Goal: Task Accomplishment & Management: Manage account settings

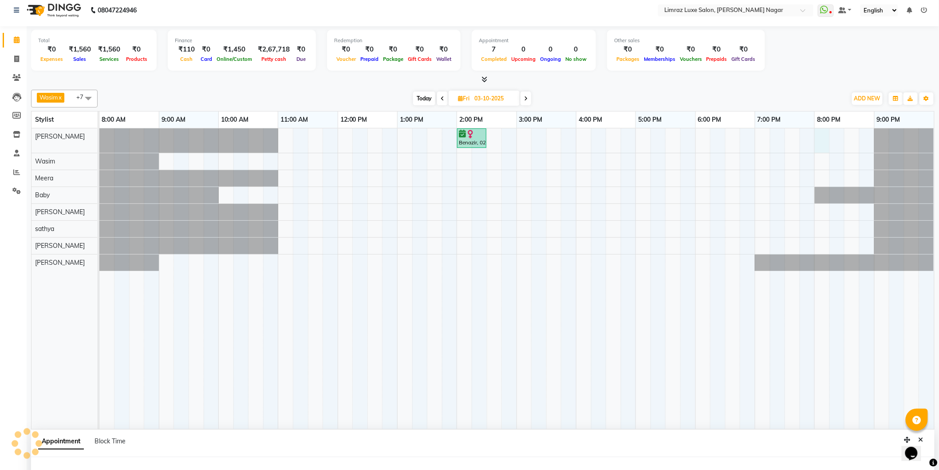
select select "76495"
select select "1200"
select select "tentative"
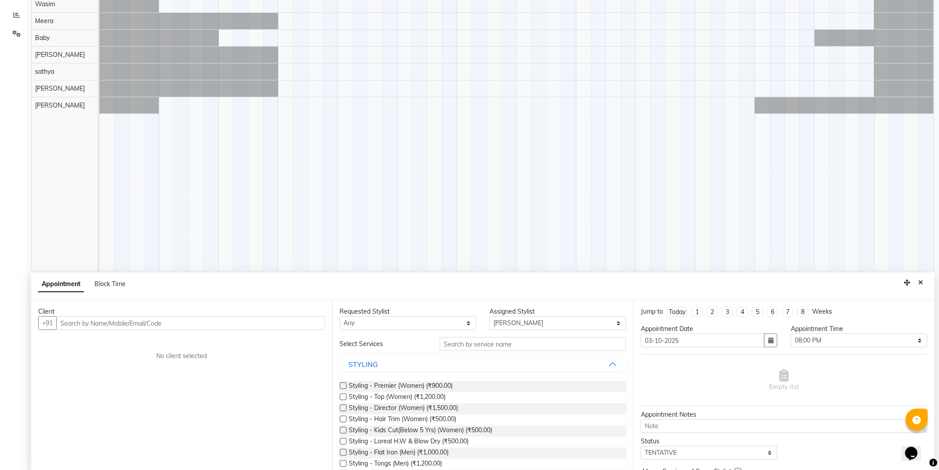
scroll to position [166, 0]
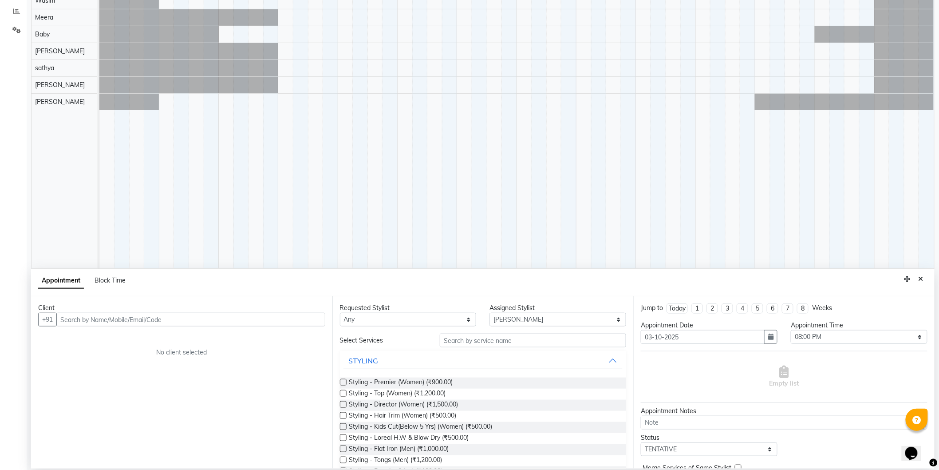
click at [280, 319] on input "text" at bounding box center [190, 320] width 269 height 14
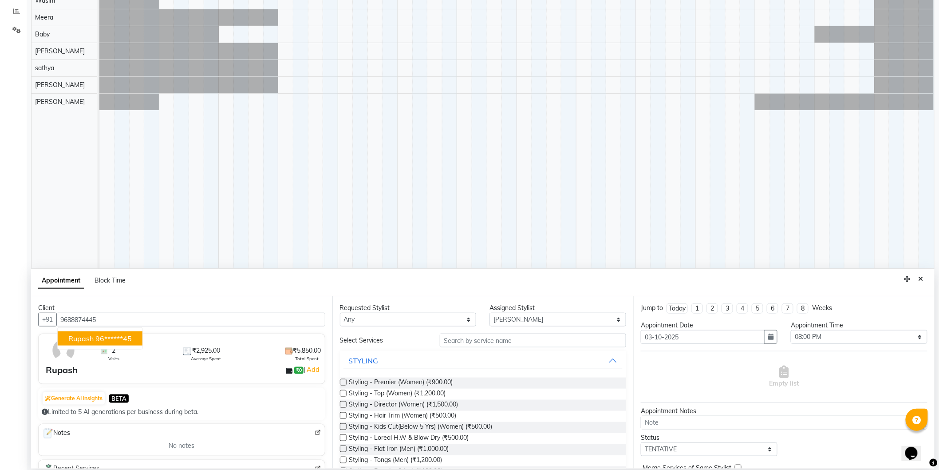
drag, startPoint x: 148, startPoint y: 317, endPoint x: 32, endPoint y: 303, distance: 117.2
click at [32, 303] on div "Client [PHONE_NUMBER] Rupash 96******45 2 Visits ₹2,925.00 Average Spent ₹5,850…" at bounding box center [181, 382] width 301 height 172
click at [114, 312] on div "Client [PHONE_NUMBER] Rupash 96******45 2 Visits ₹2,925.00 Average Spent ₹5,850…" at bounding box center [181, 382] width 301 height 172
click at [112, 316] on input "9688874445" at bounding box center [190, 320] width 269 height 14
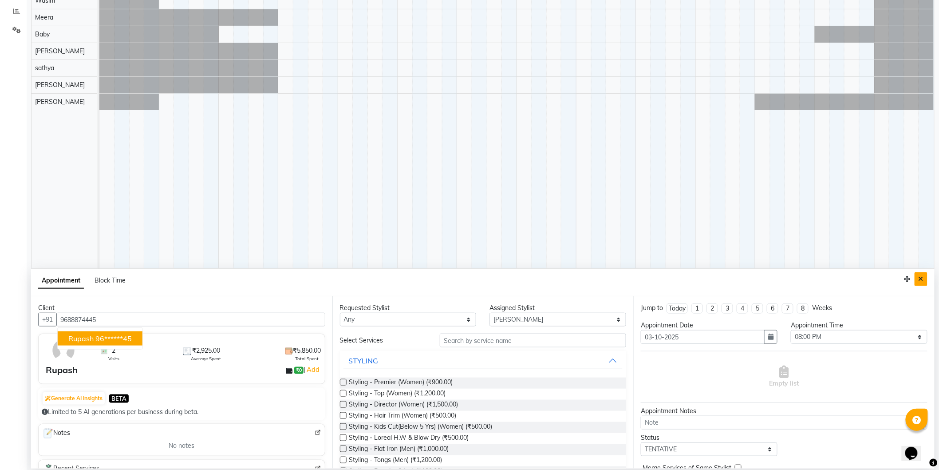
type input "9688874445"
click at [916, 273] on button "Close" at bounding box center [921, 279] width 13 height 14
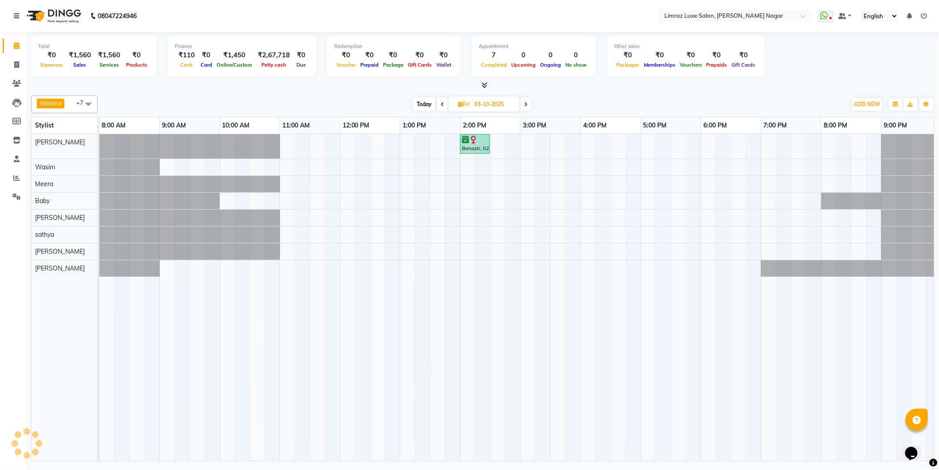
scroll to position [0, 0]
select select "76495"
select select "1230"
select select "tentative"
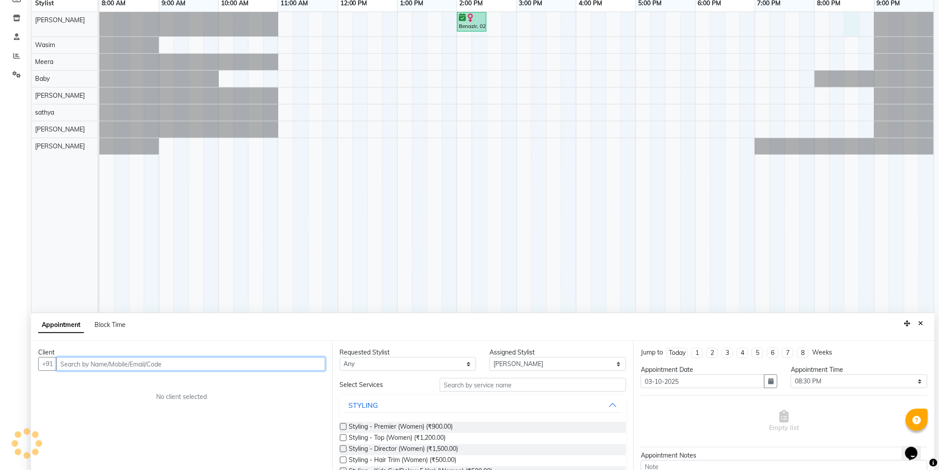
scroll to position [166, 0]
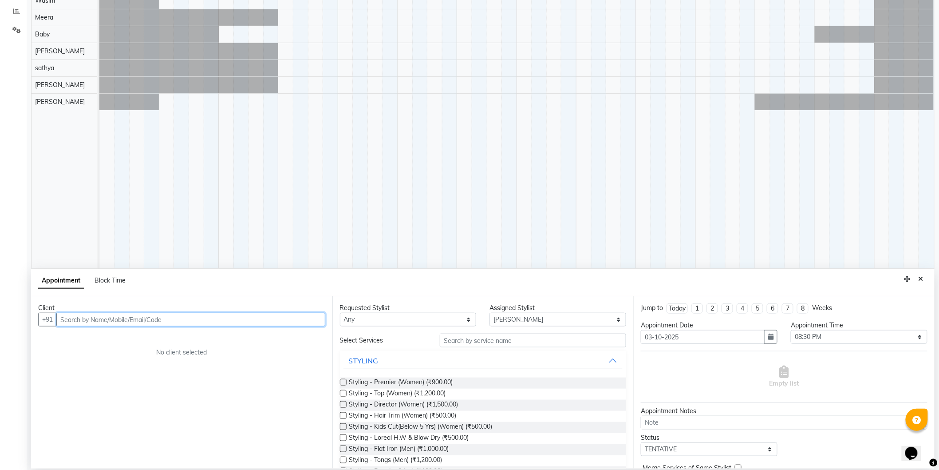
click at [300, 317] on input "text" at bounding box center [190, 320] width 269 height 14
paste input "9688874445"
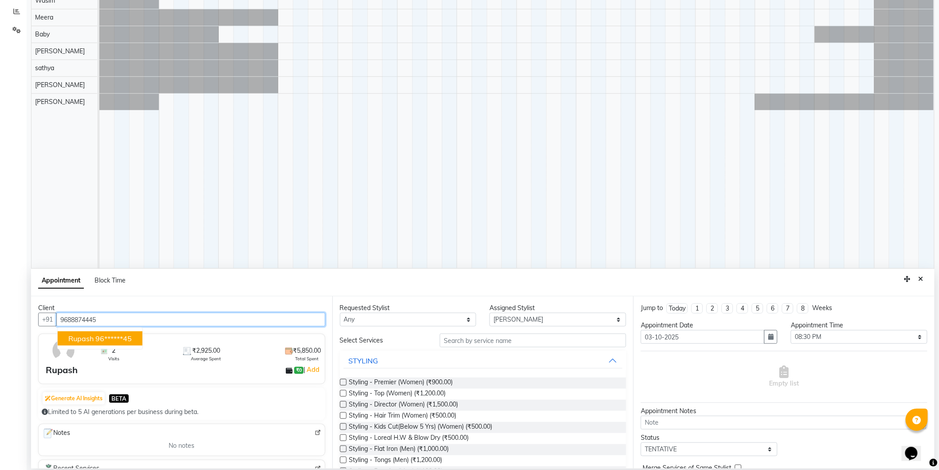
click at [121, 334] on ngb-highlight "96******45" at bounding box center [113, 338] width 36 height 9
type input "96******45"
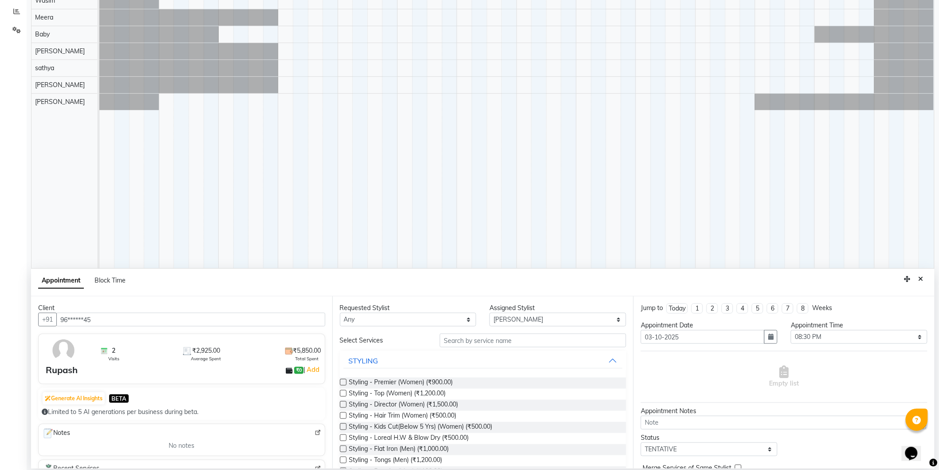
drag, startPoint x: 922, startPoint y: 278, endPoint x: 685, endPoint y: 94, distance: 300.2
click at [921, 273] on button "Close" at bounding box center [921, 279] width 13 height 14
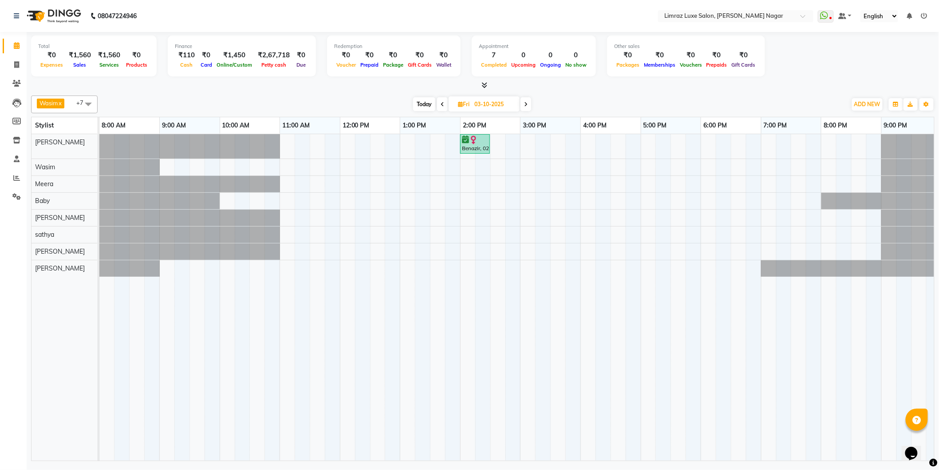
scroll to position [0, 0]
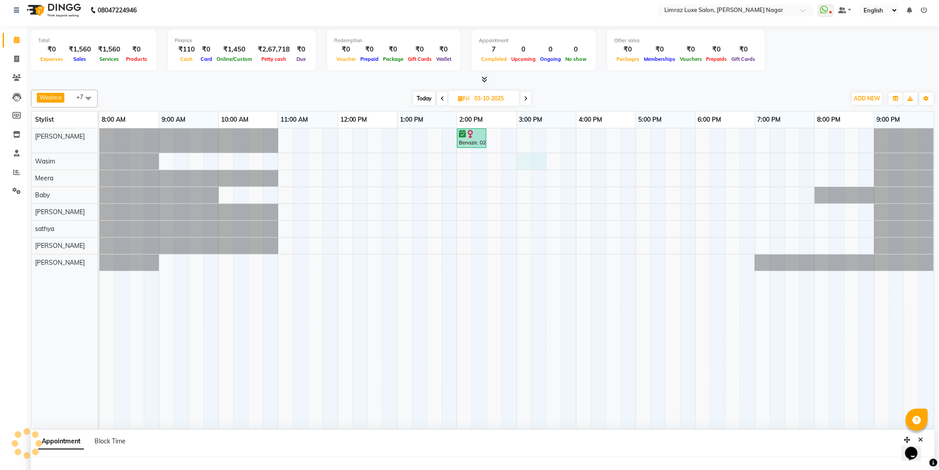
select select "74165"
select select "900"
select select "tentative"
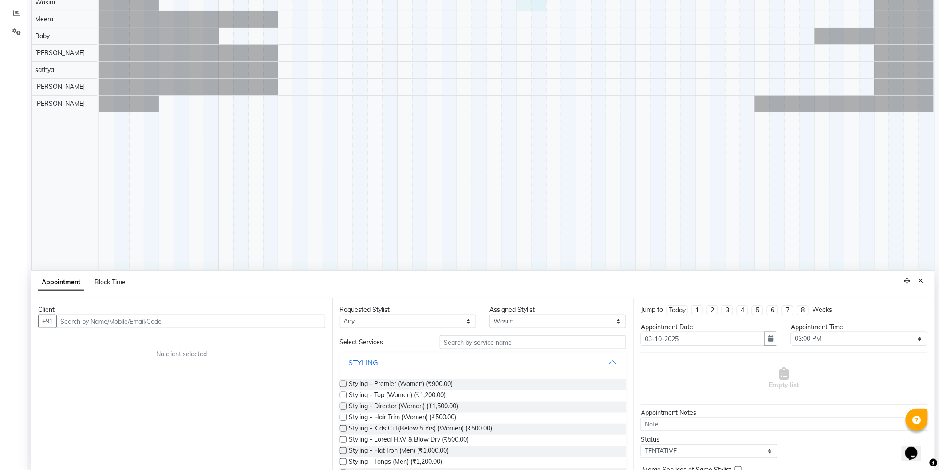
scroll to position [166, 0]
click at [287, 316] on input "text" at bounding box center [190, 320] width 269 height 14
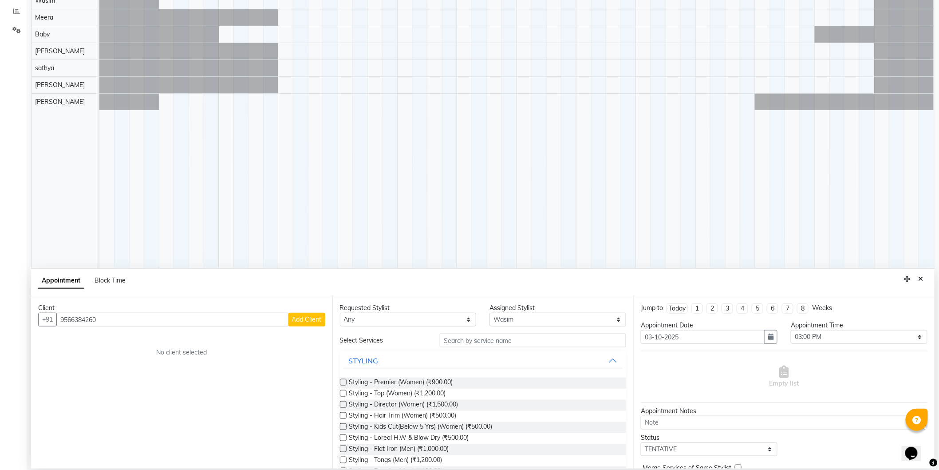
drag, startPoint x: 140, startPoint y: 316, endPoint x: 16, endPoint y: 317, distance: 124.3
click at [16, 317] on app-home "08047224946 Select Location × Limraz Luxe Salon, [PERSON_NAME] Nagar WhatsApp S…" at bounding box center [469, 152] width 939 height 637
type input "9566384260"
click at [307, 316] on span "Add Client" at bounding box center [307, 319] width 30 height 8
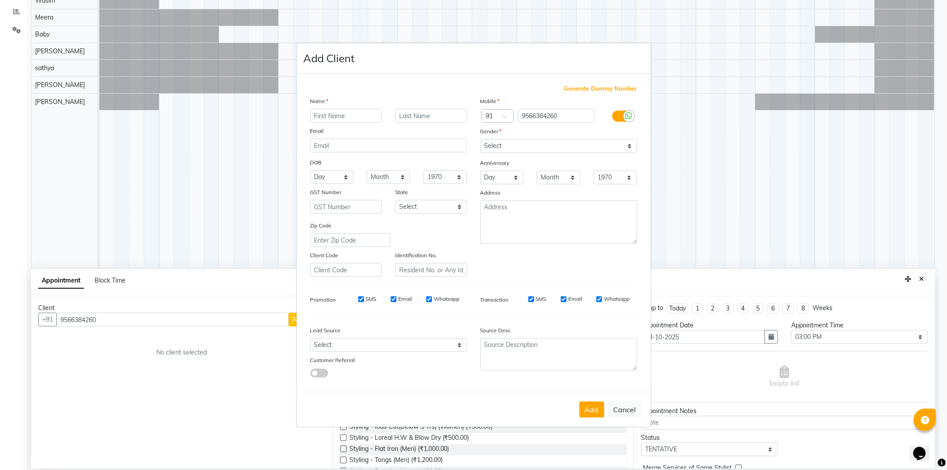
click at [605, 292] on div "Transaction SMS Email Whatsapp" at bounding box center [559, 299] width 170 height 16
click at [600, 297] on input "Whatsapp" at bounding box center [599, 299] width 6 height 6
checkbox input "false"
click at [562, 298] on input "Email" at bounding box center [564, 299] width 6 height 6
checkbox input "false"
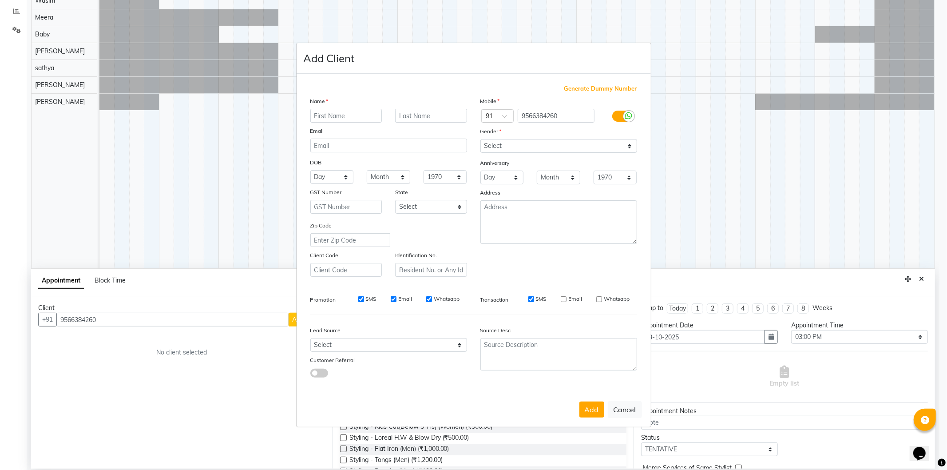
click at [536, 295] on label "SMS" at bounding box center [541, 299] width 11 height 8
click at [534, 296] on input "SMS" at bounding box center [531, 299] width 6 height 6
checkbox input "false"
click at [436, 298] on label "Whatsapp" at bounding box center [447, 299] width 26 height 8
click at [432, 298] on input "Whatsapp" at bounding box center [429, 299] width 6 height 6
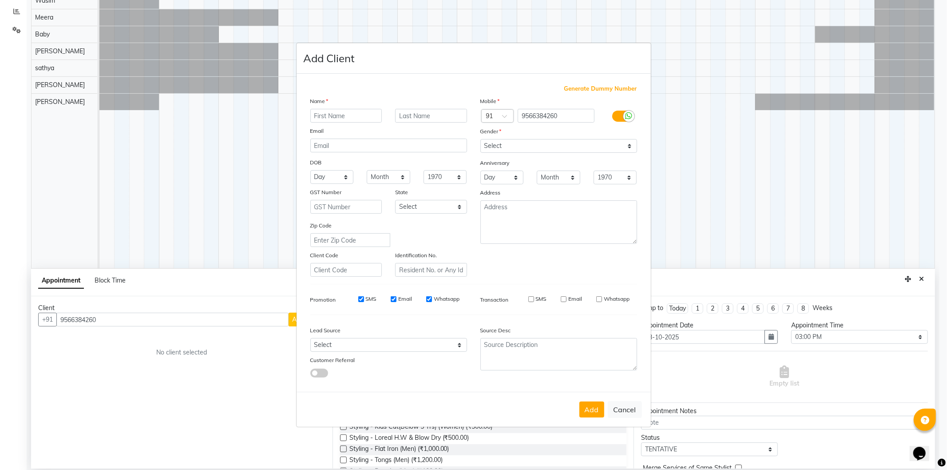
checkbox input "false"
click at [404, 297] on label "Email" at bounding box center [405, 299] width 14 height 8
click at [396, 297] on input "Email" at bounding box center [394, 299] width 6 height 6
checkbox input "false"
click at [372, 298] on label "SMS" at bounding box center [371, 299] width 11 height 8
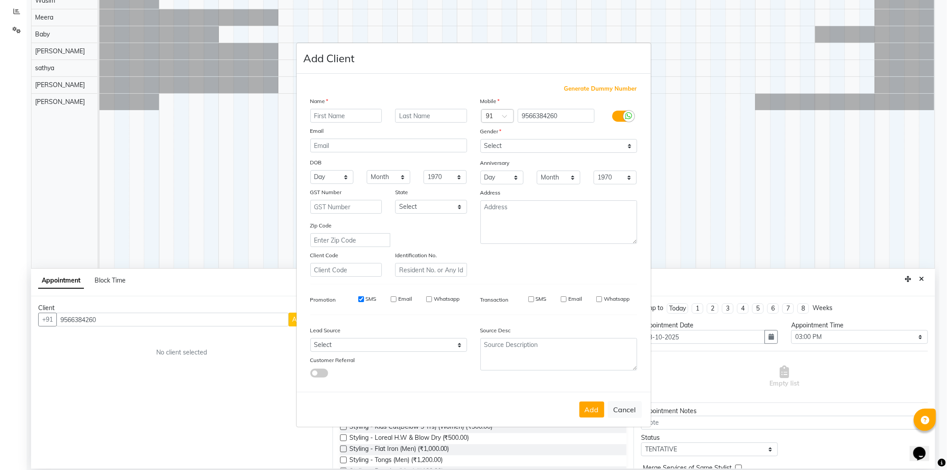
click at [364, 298] on input "SMS" at bounding box center [361, 299] width 6 height 6
checkbox input "false"
click at [619, 418] on button "Cancel" at bounding box center [625, 409] width 34 height 17
select select
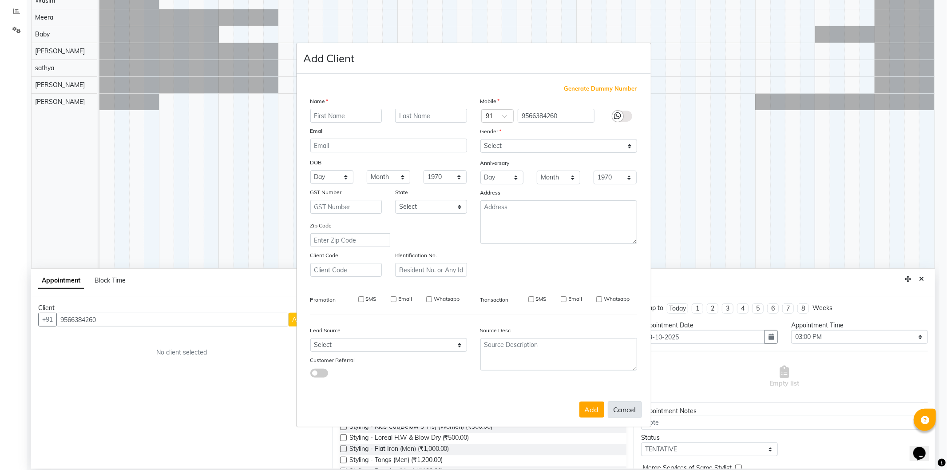
select select
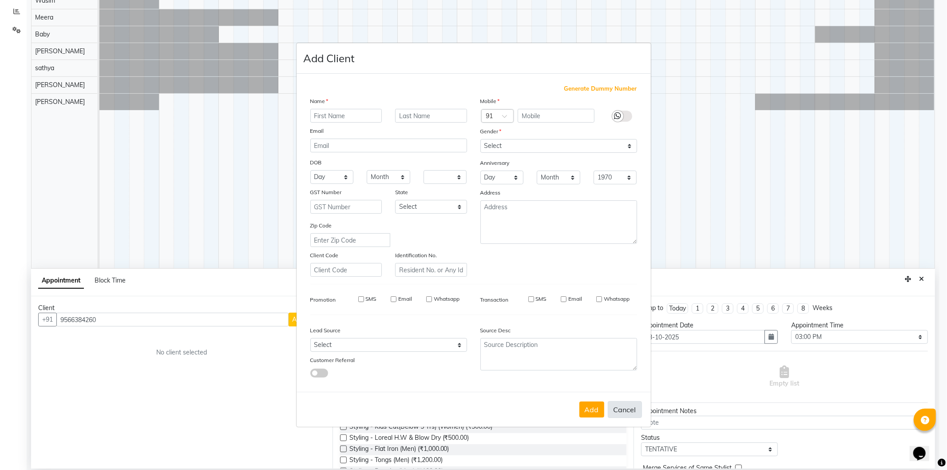
checkbox input "false"
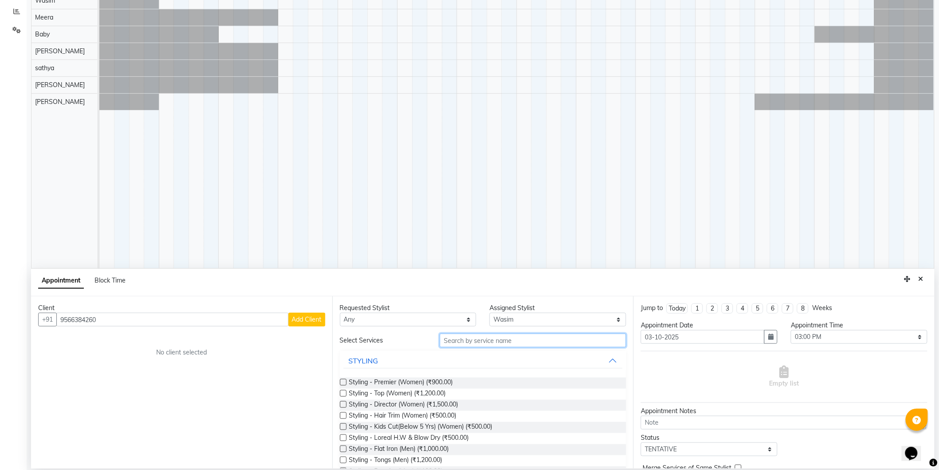
click at [531, 338] on input "text" at bounding box center [533, 340] width 186 height 14
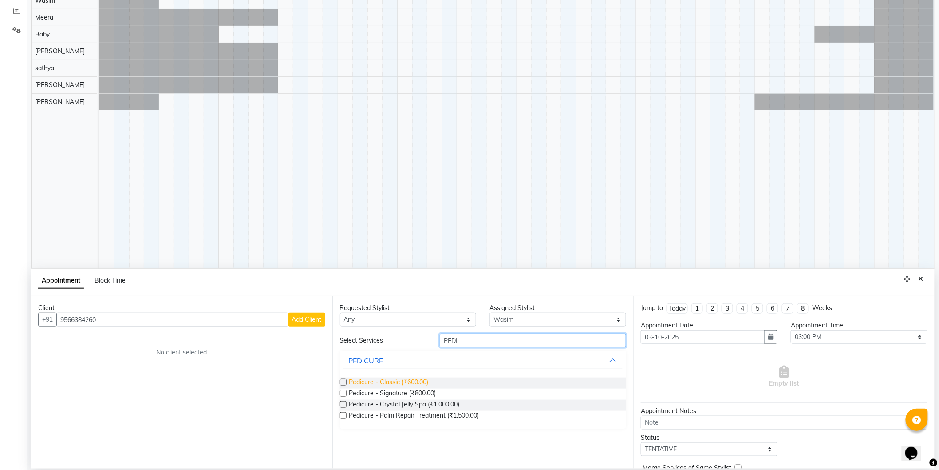
type input "PEDI"
click at [413, 380] on span "Pedicure - Classic (₹600.00)" at bounding box center [388, 382] width 79 height 11
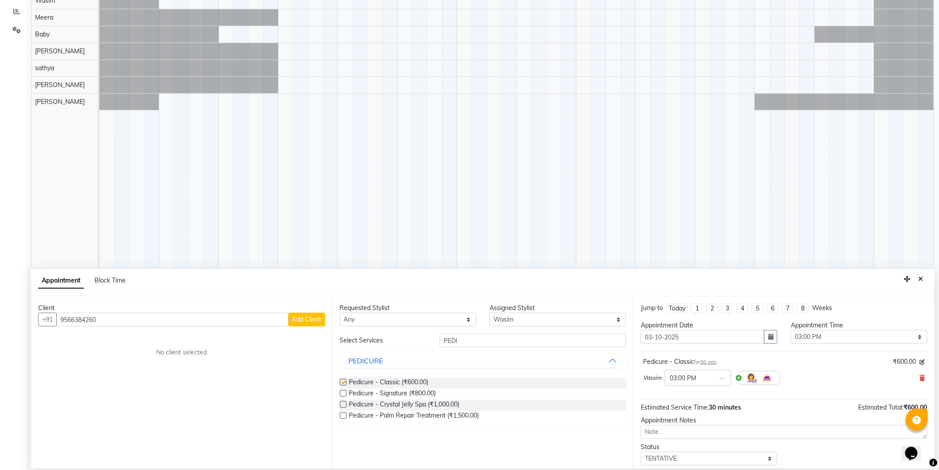
checkbox input "false"
click at [574, 337] on input "PEDI" at bounding box center [533, 340] width 186 height 14
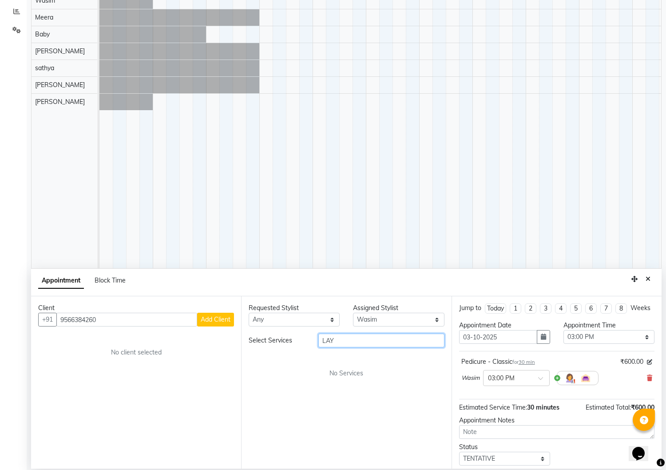
click at [415, 340] on input "LAY" at bounding box center [381, 340] width 126 height 14
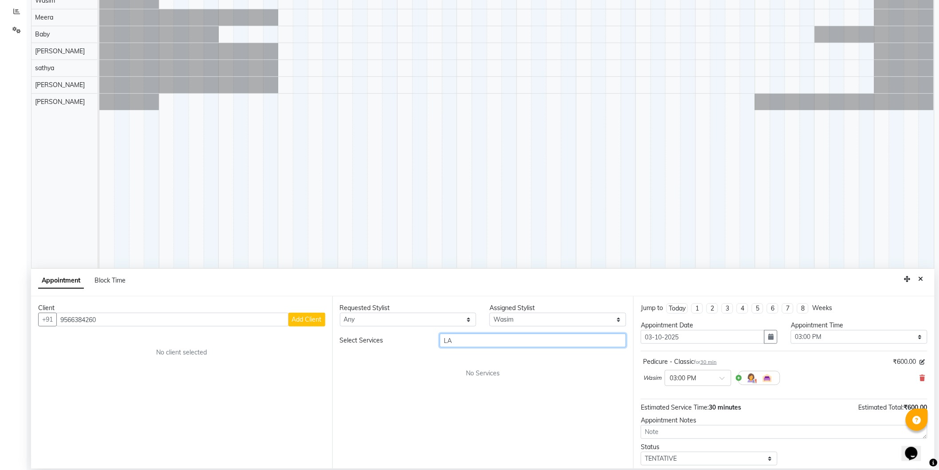
type input "L"
type input "1500"
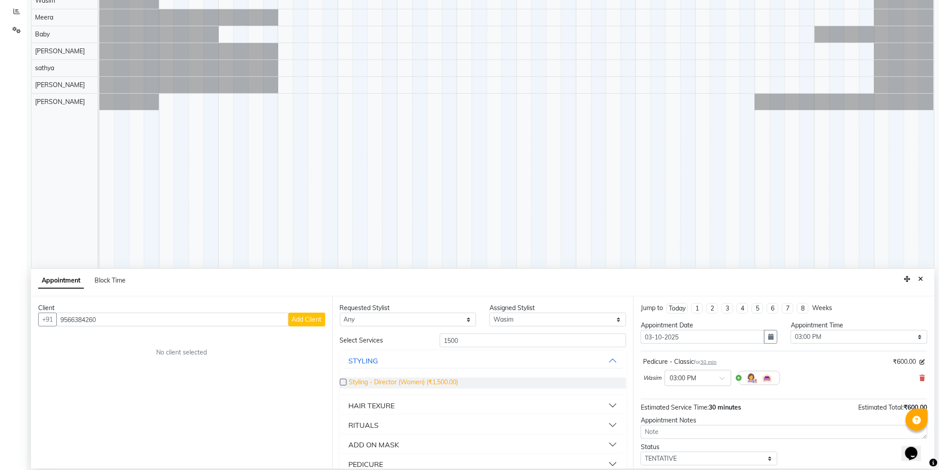
click at [447, 380] on span "Styling - Director (Women) (₹1,500.00)" at bounding box center [403, 382] width 109 height 11
checkbox input "false"
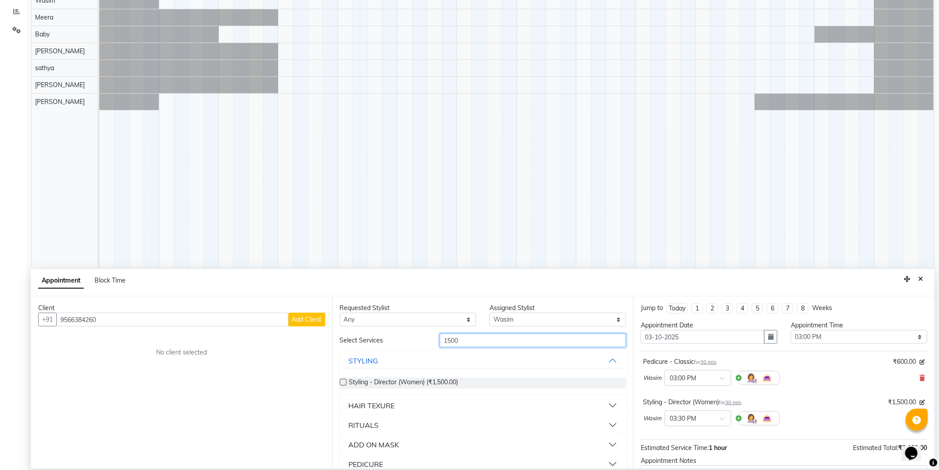
click at [487, 342] on input "1500" at bounding box center [533, 340] width 186 height 14
click at [490, 342] on input "1500" at bounding box center [533, 340] width 186 height 14
click at [490, 343] on input "1500" at bounding box center [533, 340] width 186 height 14
type input "S"
type input "H"
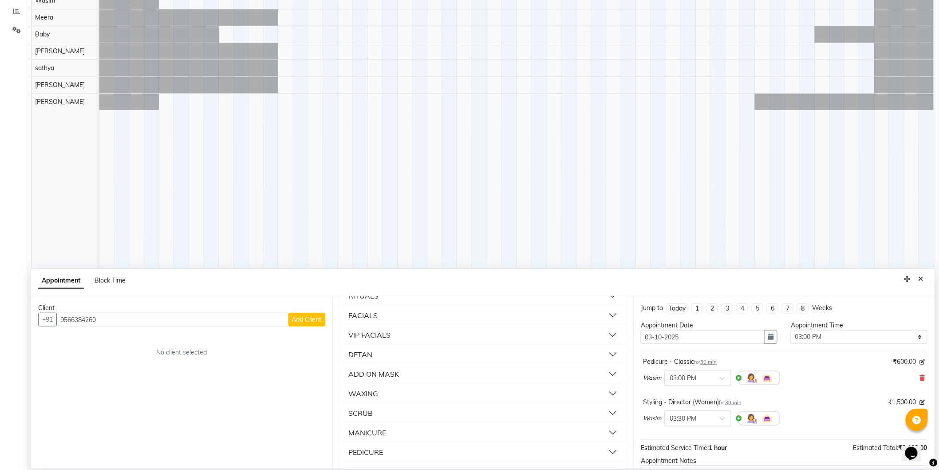
scroll to position [0, 0]
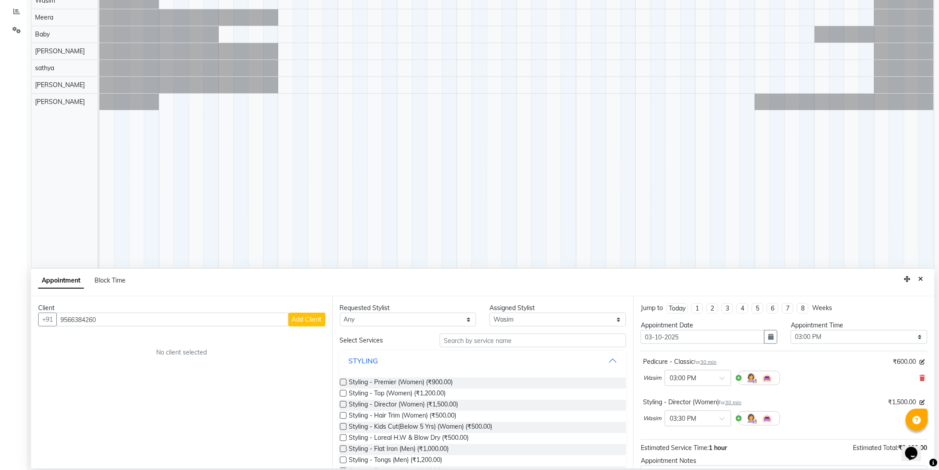
click at [433, 362] on button "STYLING" at bounding box center [484, 361] width 280 height 16
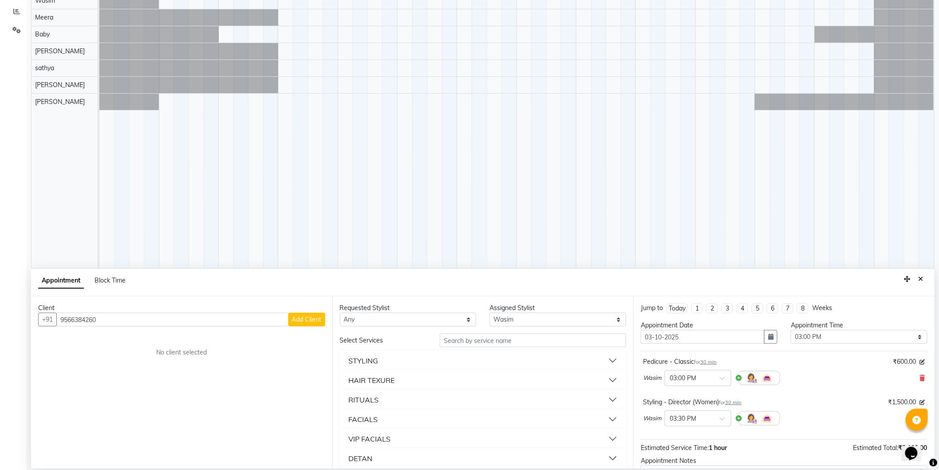
click at [398, 401] on button "RITUALS" at bounding box center [484, 400] width 280 height 16
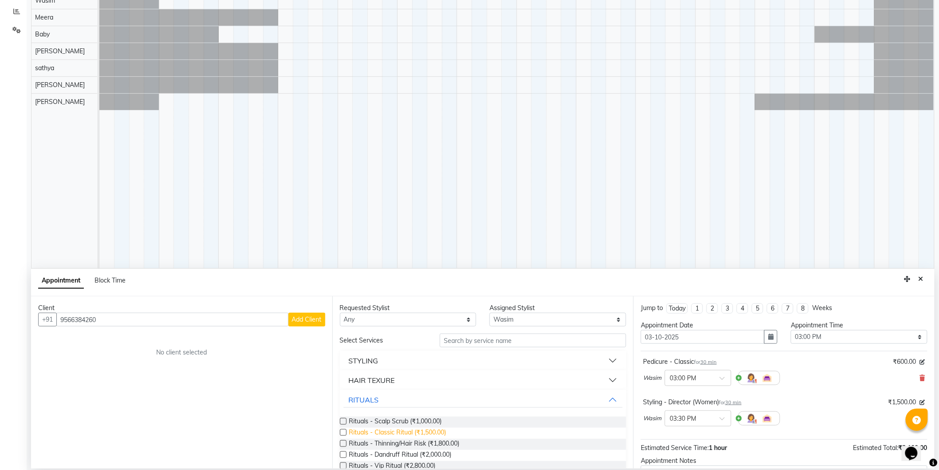
click at [415, 432] on span "Rituals - Classic Ritual (₹1,500.00)" at bounding box center [397, 433] width 97 height 11
checkbox input "false"
click at [416, 396] on button "RITUALS" at bounding box center [484, 400] width 280 height 16
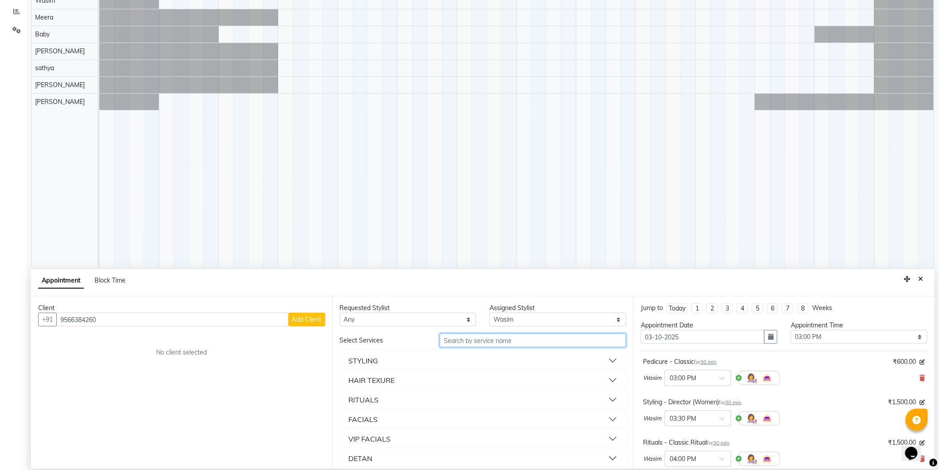
click at [505, 337] on input "text" at bounding box center [533, 340] width 186 height 14
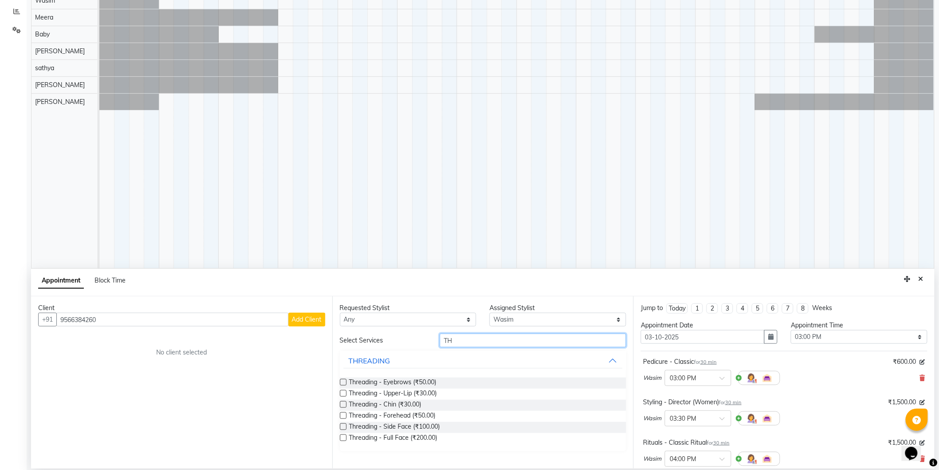
type input "T"
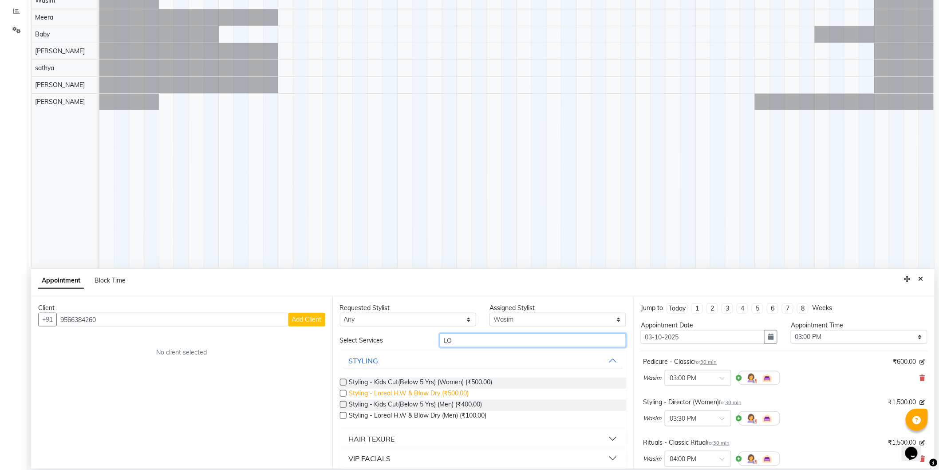
type input "LO"
click at [444, 391] on span "Styling - Loreal H.W & Blow Dry (₹500.00)" at bounding box center [409, 393] width 120 height 11
checkbox input "false"
click at [300, 322] on span "Add Client" at bounding box center [307, 319] width 30 height 8
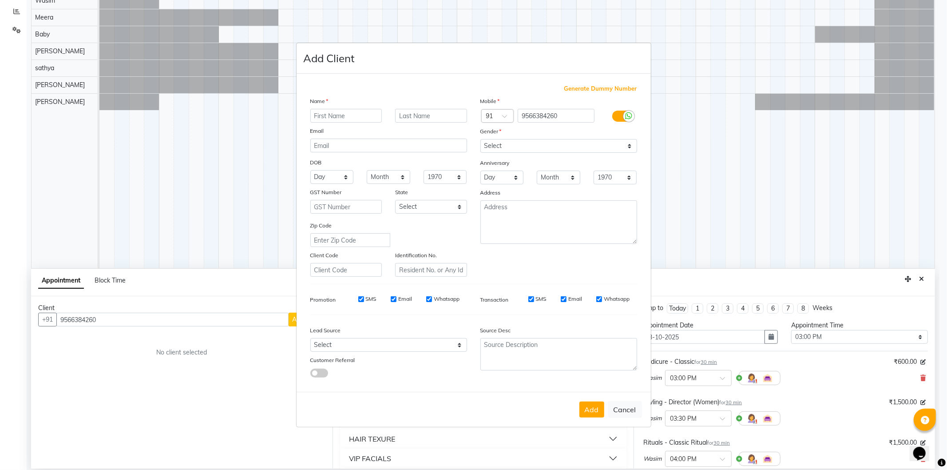
click at [369, 300] on label "SMS" at bounding box center [371, 299] width 11 height 8
click at [364, 300] on input "SMS" at bounding box center [361, 299] width 6 height 6
checkbox input "false"
click at [400, 300] on label "Email" at bounding box center [405, 299] width 14 height 8
click at [396, 300] on input "Email" at bounding box center [394, 299] width 6 height 6
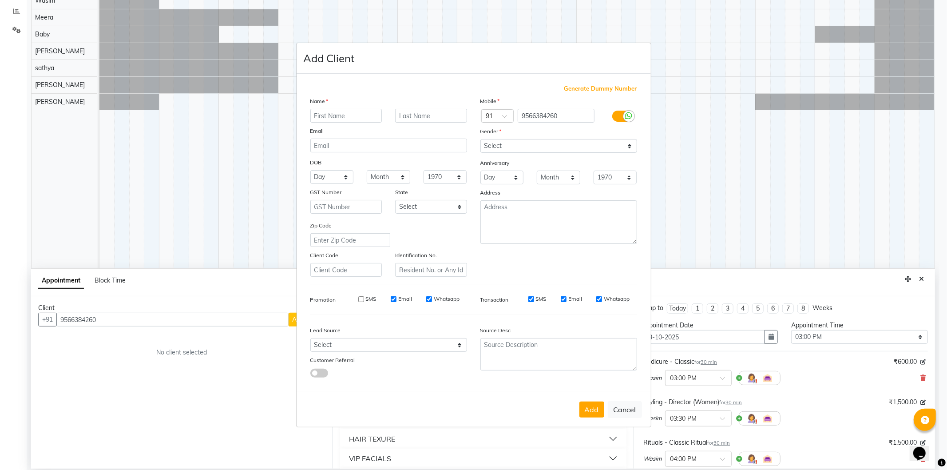
checkbox input "false"
click at [445, 301] on label "Whatsapp" at bounding box center [447, 299] width 26 height 8
click at [432, 301] on input "Whatsapp" at bounding box center [429, 299] width 6 height 6
checkbox input "false"
click at [544, 300] on label "SMS" at bounding box center [541, 299] width 11 height 8
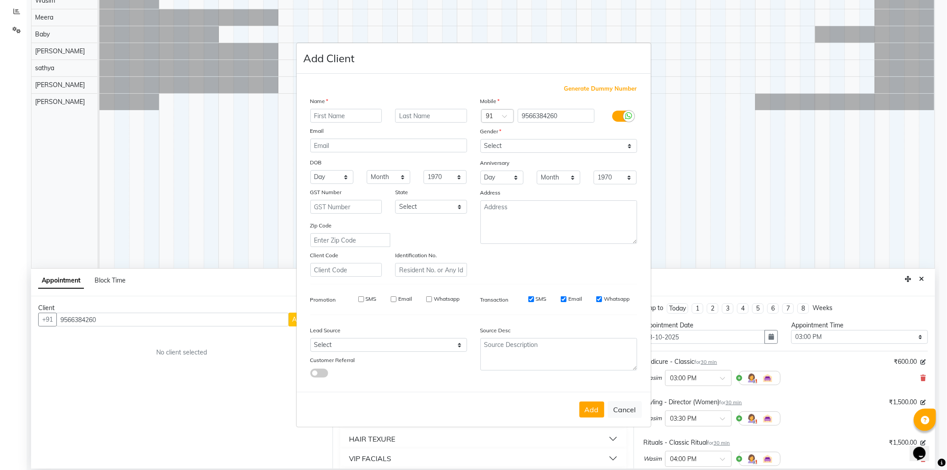
click at [534, 300] on input "SMS" at bounding box center [531, 299] width 6 height 6
checkbox input "false"
click at [571, 298] on label "Email" at bounding box center [575, 299] width 14 height 8
click at [566, 298] on input "Email" at bounding box center [564, 299] width 6 height 6
checkbox input "false"
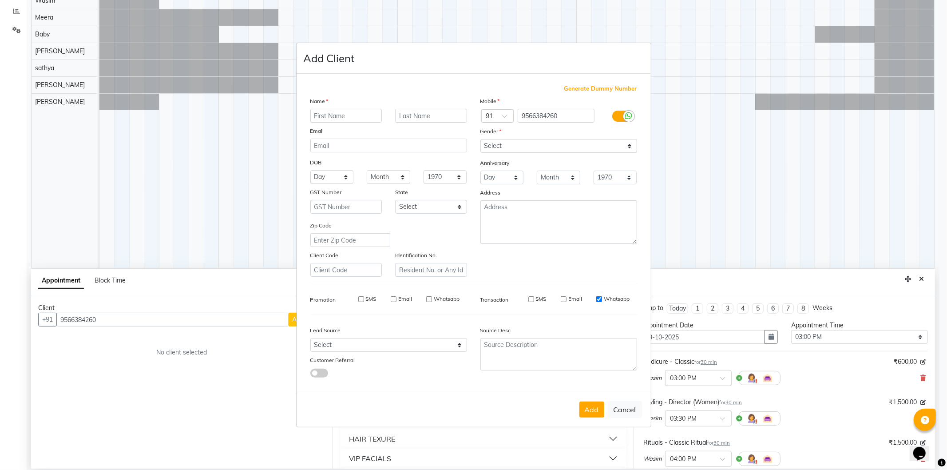
click at [614, 297] on label "Whatsapp" at bounding box center [617, 299] width 26 height 8
click at [602, 297] on input "Whatsapp" at bounding box center [599, 299] width 6 height 6
checkbox input "false"
click at [564, 141] on select "Select [DEMOGRAPHIC_DATA] [DEMOGRAPHIC_DATA] Other Prefer Not To Say" at bounding box center [558, 146] width 157 height 14
select select "[DEMOGRAPHIC_DATA]"
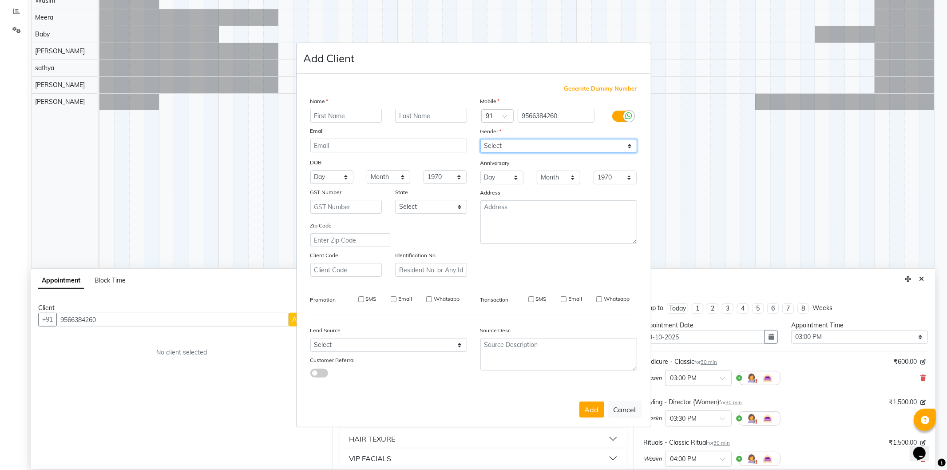
click at [480, 139] on select "Select [DEMOGRAPHIC_DATA] [DEMOGRAPHIC_DATA] Other Prefer Not To Say" at bounding box center [558, 146] width 157 height 14
click at [632, 412] on button "Cancel" at bounding box center [625, 409] width 34 height 17
select select
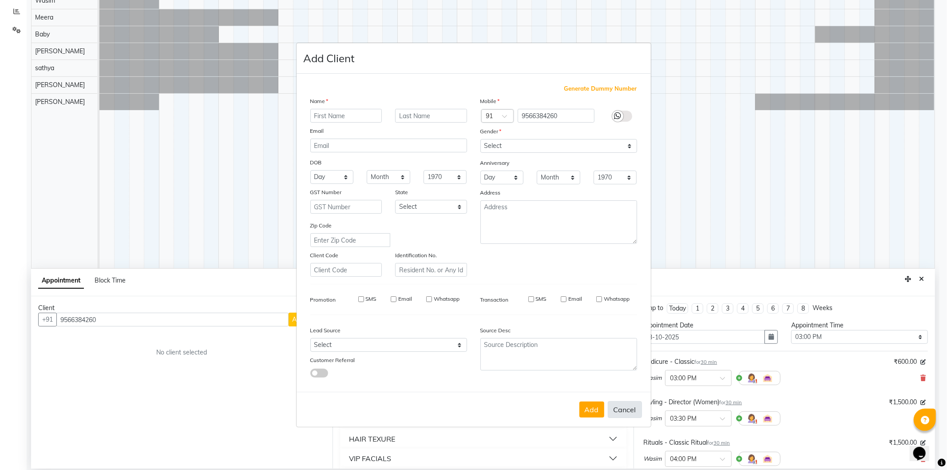
select select
checkbox input "false"
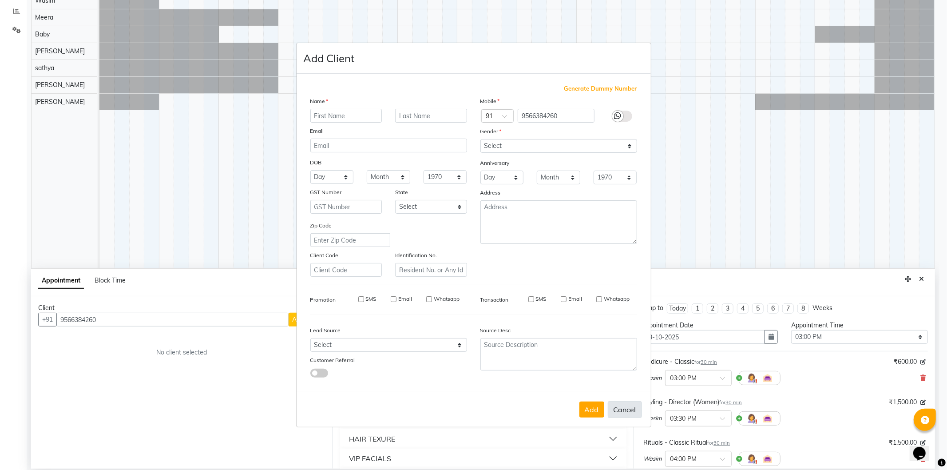
checkbox input "false"
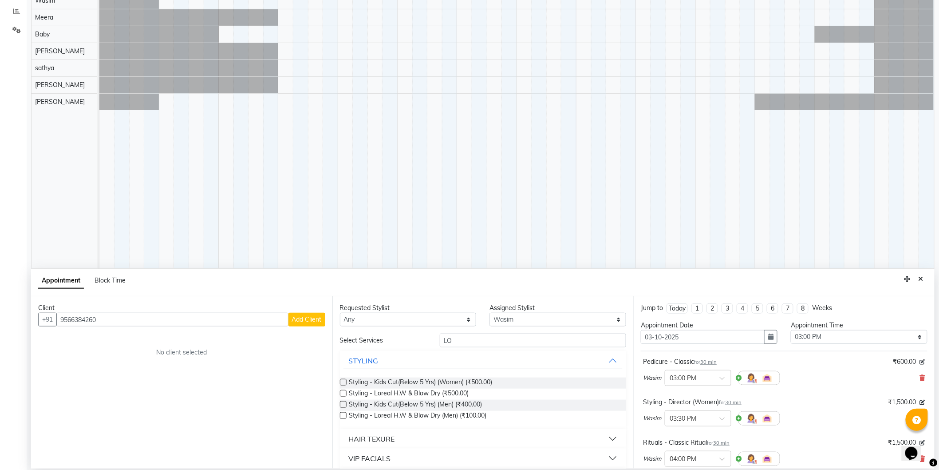
click at [299, 321] on span "Add Client" at bounding box center [307, 319] width 30 height 8
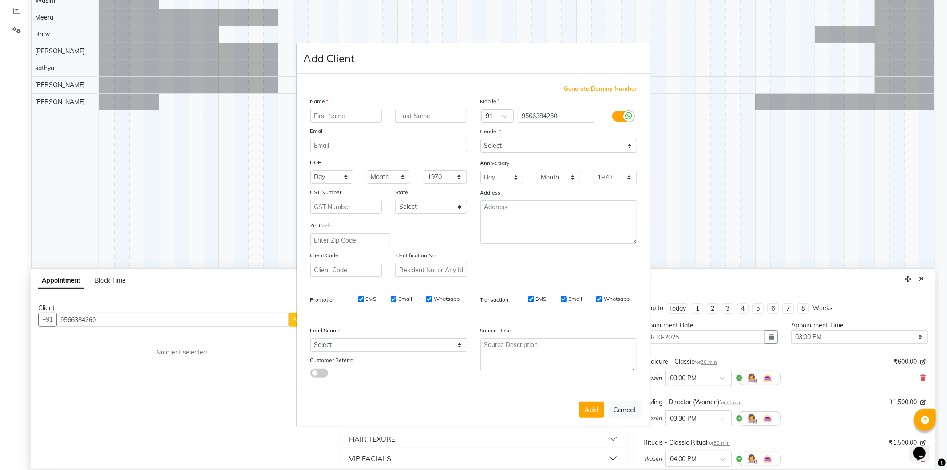
drag, startPoint x: 299, startPoint y: 321, endPoint x: 308, endPoint y: 323, distance: 9.6
click at [301, 320] on div "Generate Dummy Number Name Email DOB Day 01 02 03 04 05 06 07 08 09 10 11 12 13…" at bounding box center [474, 233] width 354 height 318
click at [368, 117] on input "text" at bounding box center [346, 116] width 72 height 14
type input "v"
click at [635, 409] on button "Cancel" at bounding box center [625, 409] width 34 height 17
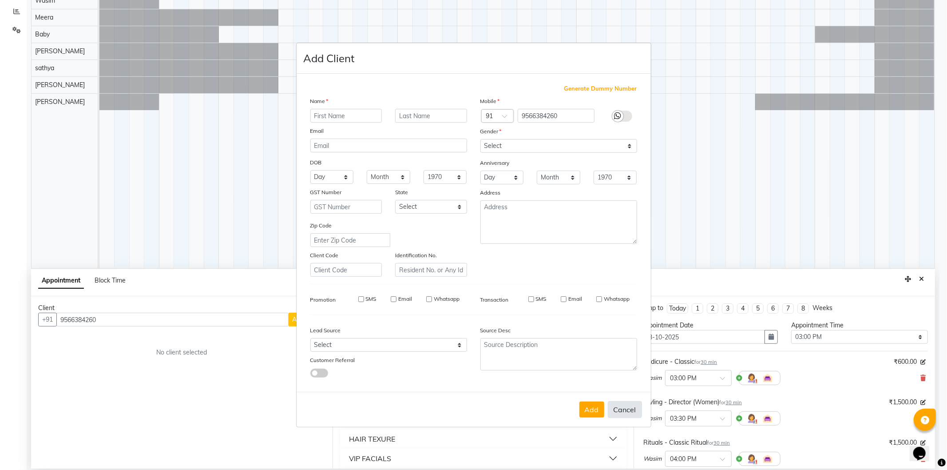
select select
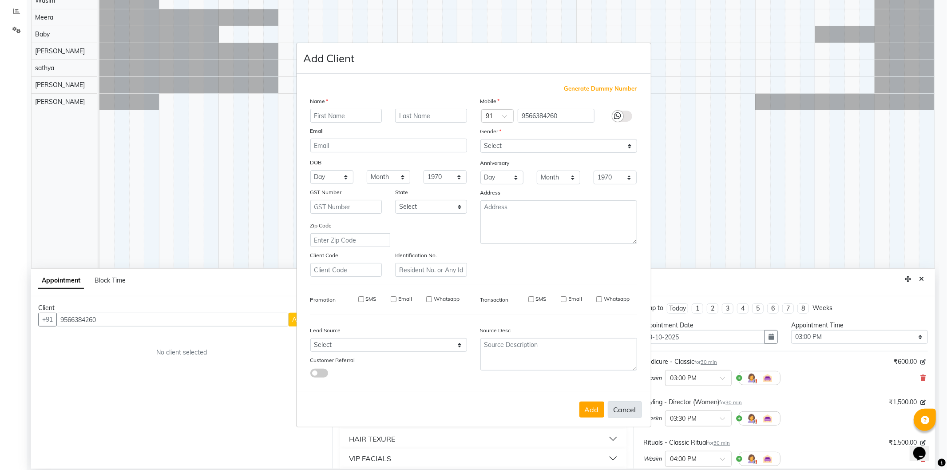
select select
checkbox input "false"
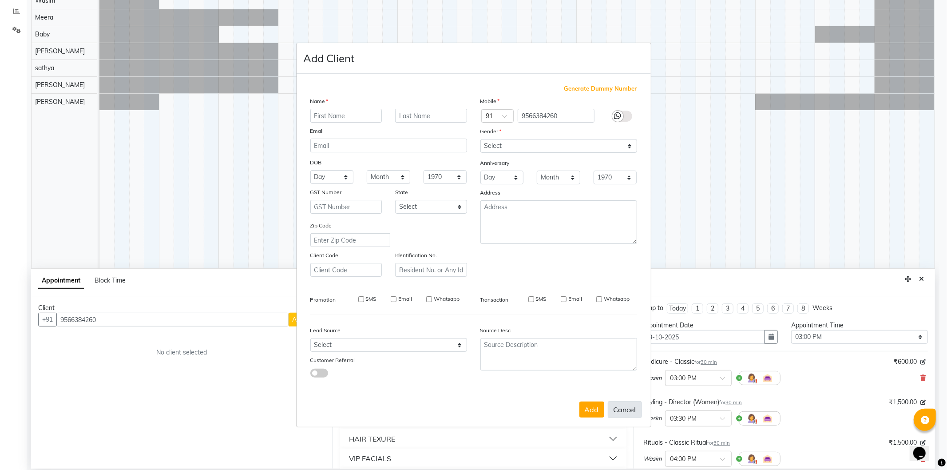
checkbox input "false"
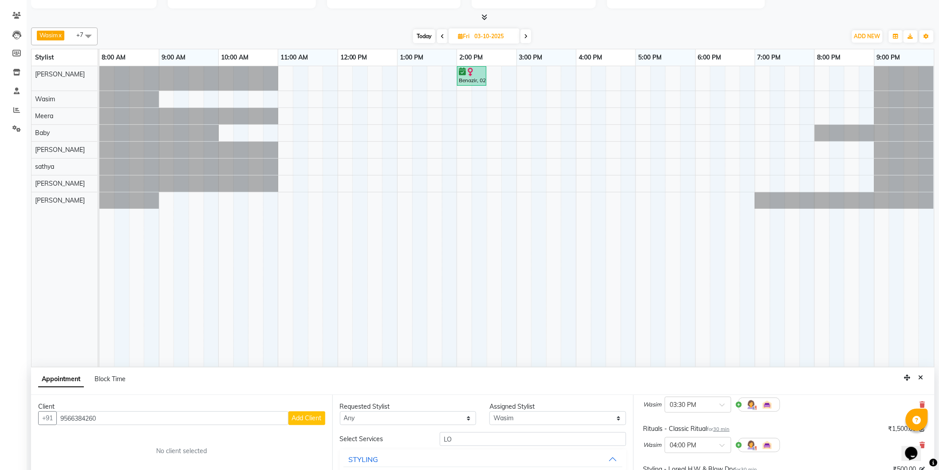
scroll to position [175, 0]
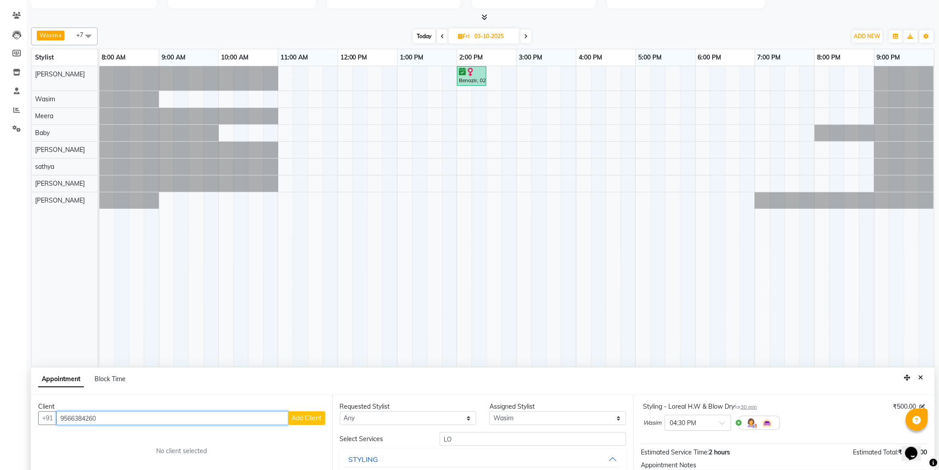
click at [227, 420] on input "9566384260" at bounding box center [172, 418] width 232 height 14
click at [298, 419] on span "Add Client" at bounding box center [307, 418] width 30 height 8
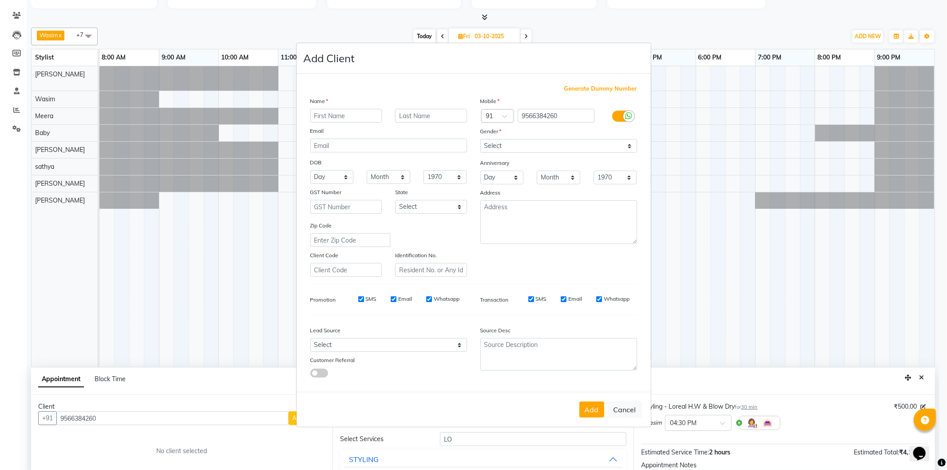
click at [367, 303] on div "SMS Email Whatsapp" at bounding box center [403, 301] width 142 height 12
click at [367, 302] on label "SMS" at bounding box center [371, 299] width 11 height 8
click at [364, 302] on input "SMS" at bounding box center [361, 299] width 6 height 6
checkbox input "false"
click at [409, 300] on label "Email" at bounding box center [405, 299] width 14 height 8
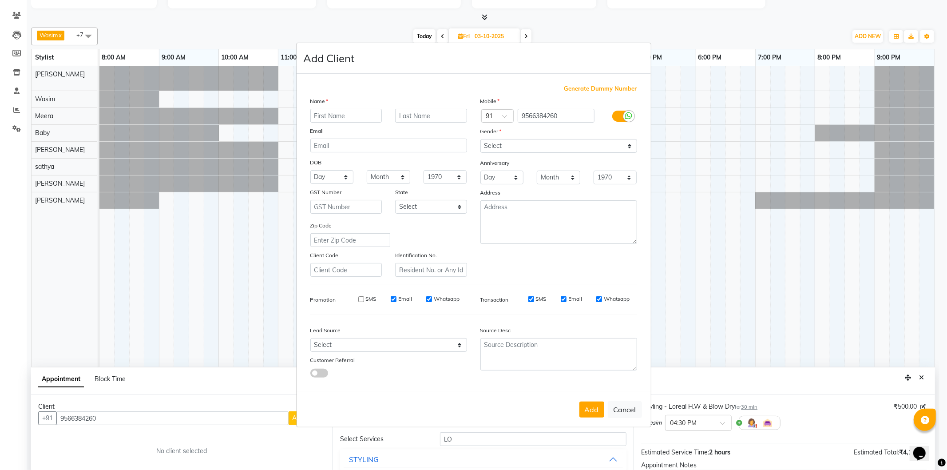
click at [396, 300] on input "Email" at bounding box center [394, 299] width 6 height 6
checkbox input "false"
click at [454, 297] on label "Whatsapp" at bounding box center [447, 299] width 26 height 8
click at [432, 297] on input "Whatsapp" at bounding box center [429, 299] width 6 height 6
checkbox input "false"
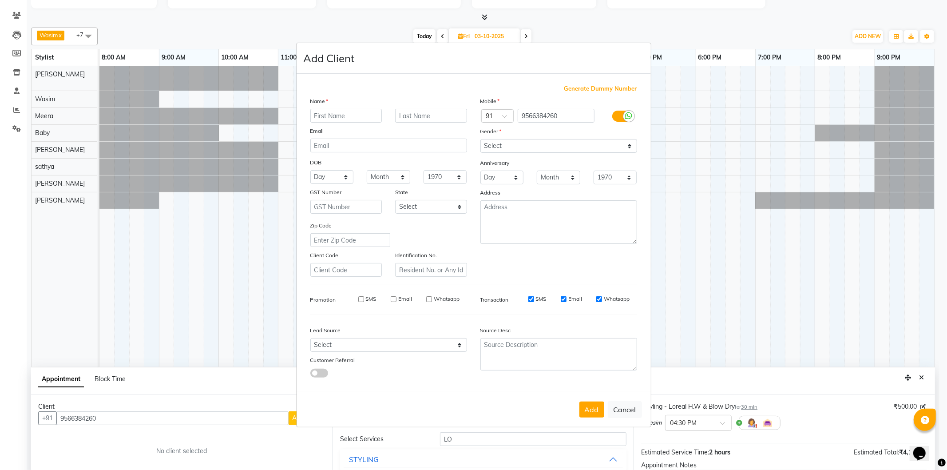
click at [536, 297] on label "SMS" at bounding box center [541, 299] width 11 height 8
click at [534, 297] on input "SMS" at bounding box center [531, 299] width 6 height 6
checkbox input "false"
click at [584, 298] on div "SMS Email Whatsapp" at bounding box center [572, 299] width 128 height 8
click at [573, 300] on label "Email" at bounding box center [575, 299] width 14 height 8
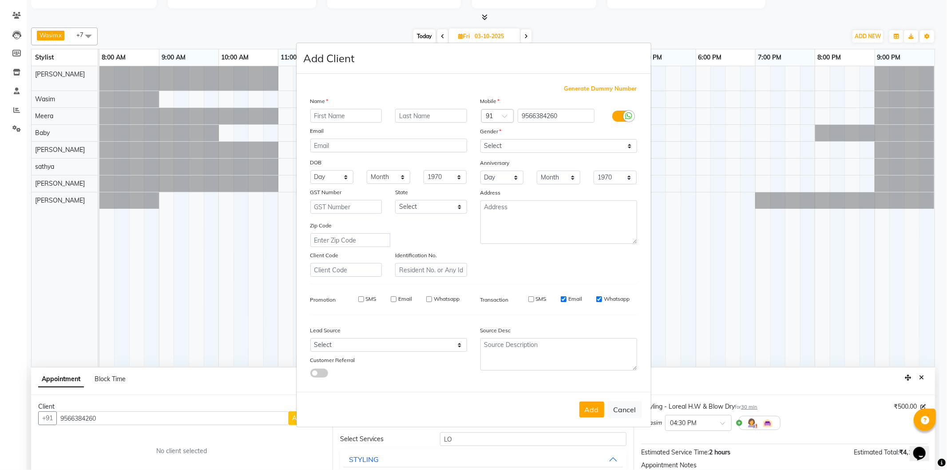
click at [566, 300] on input "Email" at bounding box center [564, 299] width 6 height 6
checkbox input "false"
click at [600, 297] on input "Whatsapp" at bounding box center [599, 299] width 6 height 6
checkbox input "false"
click at [353, 111] on input "text" at bounding box center [346, 116] width 72 height 14
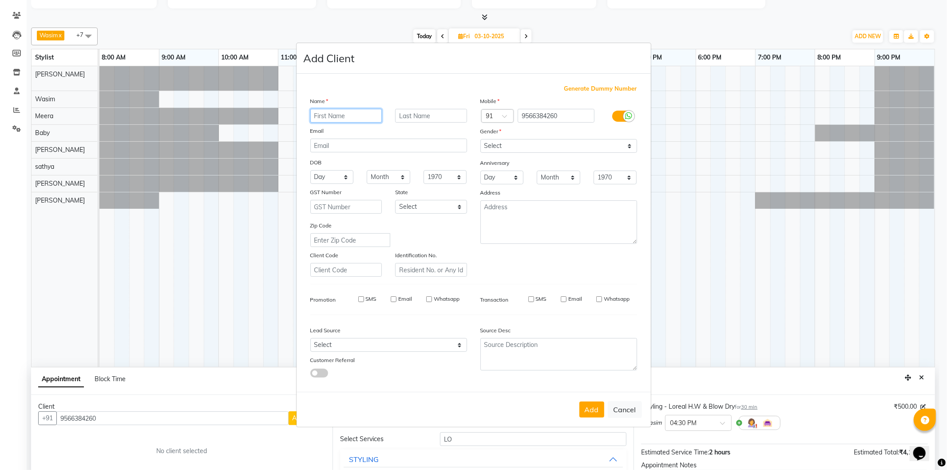
type input "v"
type input "[DEMOGRAPHIC_DATA]"
click at [524, 153] on div "Mobile Country Code × 91 9566384260 Gender Select [DEMOGRAPHIC_DATA] [DEMOGRAPH…" at bounding box center [559, 186] width 170 height 180
click at [526, 150] on select "Select [DEMOGRAPHIC_DATA] [DEMOGRAPHIC_DATA] Other Prefer Not To Say" at bounding box center [558, 146] width 157 height 14
select select "[DEMOGRAPHIC_DATA]"
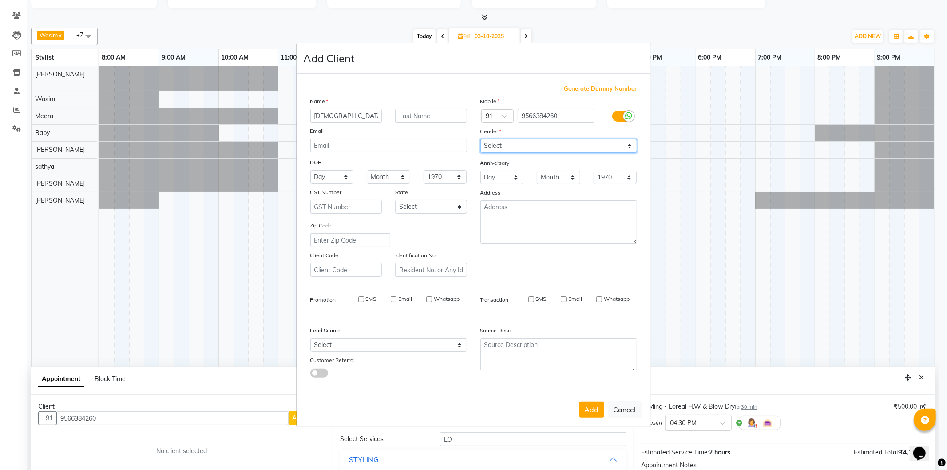
click at [480, 139] on select "Select [DEMOGRAPHIC_DATA] [DEMOGRAPHIC_DATA] Other Prefer Not To Say" at bounding box center [558, 146] width 157 height 14
click at [595, 406] on button "Add" at bounding box center [591, 409] width 25 height 16
type input "95******60"
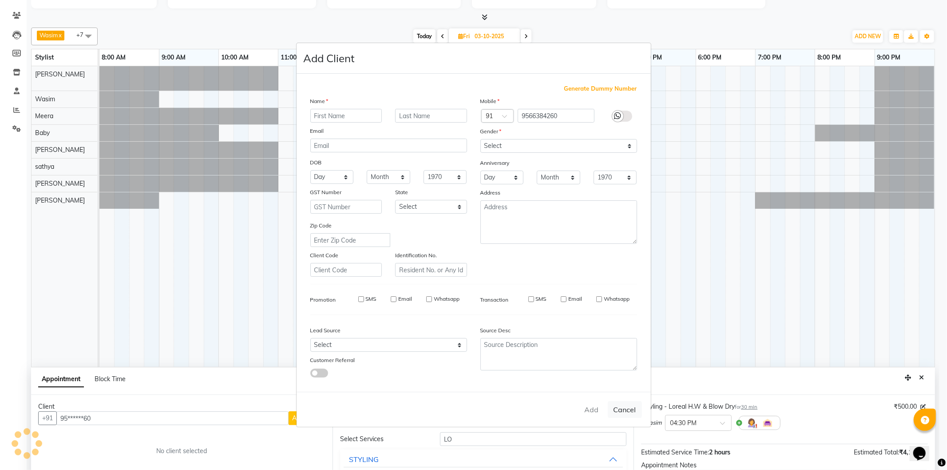
select select
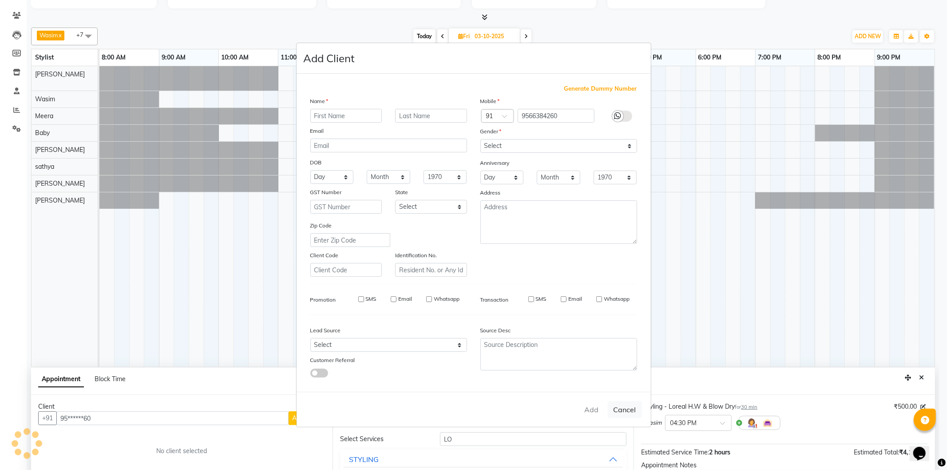
select select
checkbox input "false"
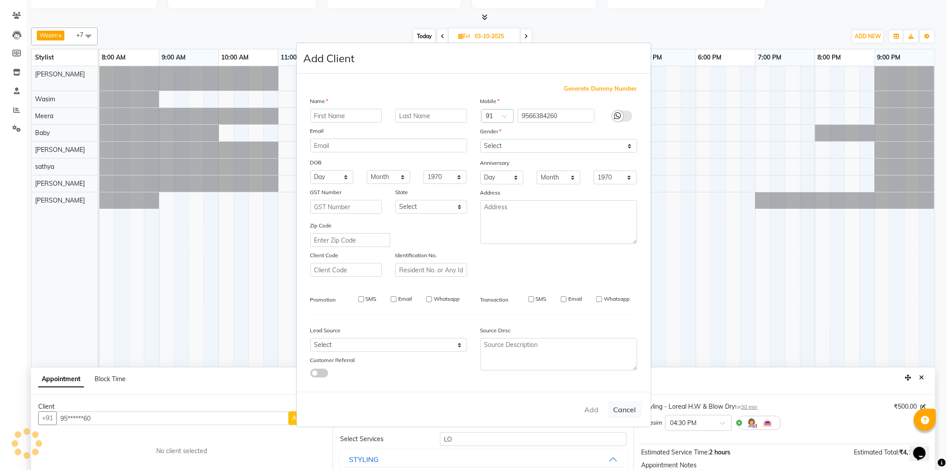
checkbox input "false"
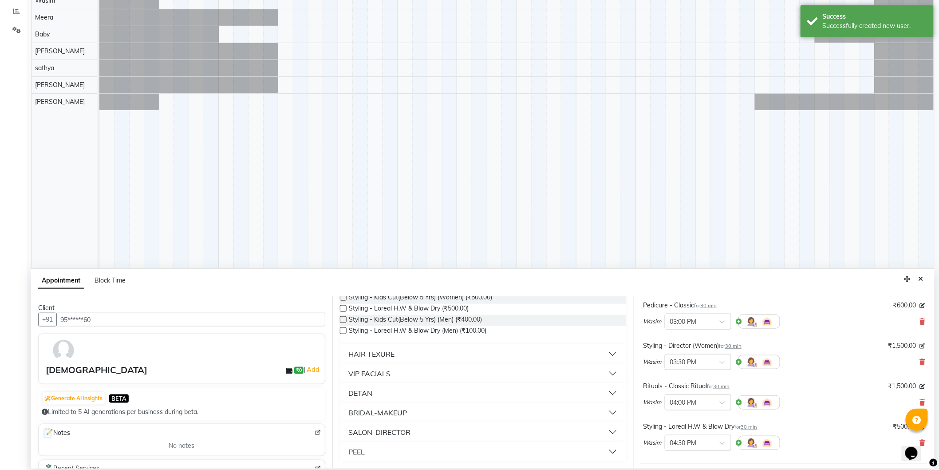
scroll to position [0, 0]
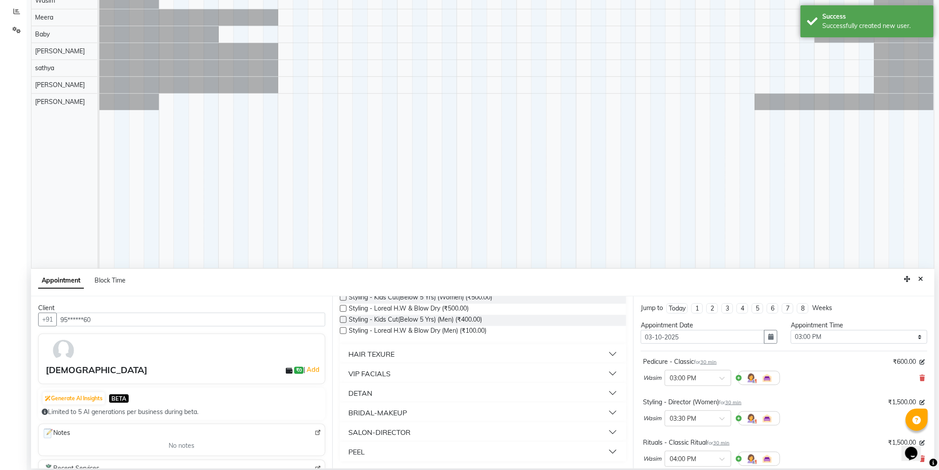
click at [661, 416] on span "Wasim" at bounding box center [652, 418] width 18 height 9
click at [657, 418] on span "Wasim" at bounding box center [652, 418] width 18 height 9
click at [920, 376] on icon at bounding box center [922, 378] width 5 height 6
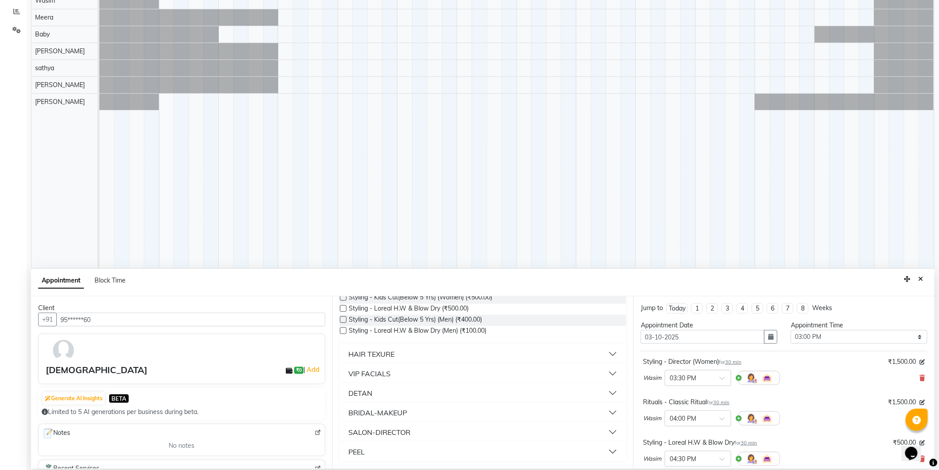
click at [920, 376] on icon at bounding box center [922, 378] width 5 height 6
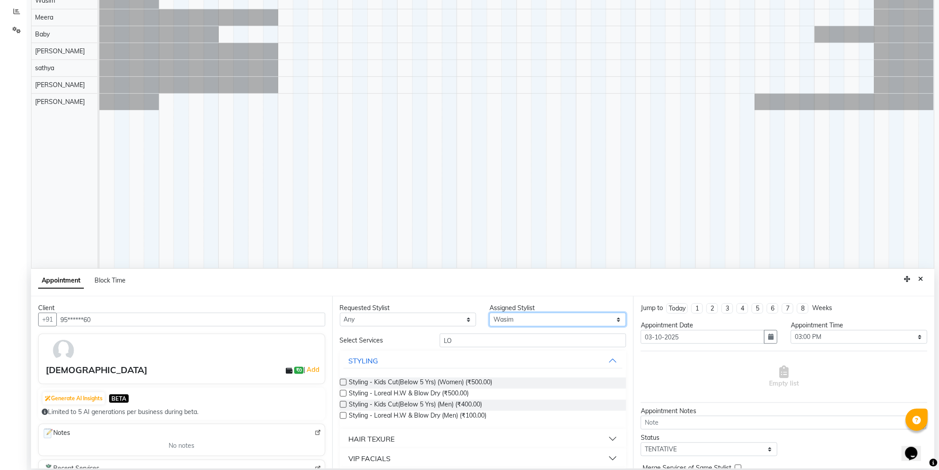
click at [566, 323] on select "Select [PERSON_NAME] [PERSON_NAME] Baby [PERSON_NAME] [PERSON_NAME] [PERSON_NAM…" at bounding box center [558, 320] width 137 height 14
select select "88182"
click at [490, 313] on select "Select [PERSON_NAME] [PERSON_NAME] Baby [PERSON_NAME] [PERSON_NAME] [PERSON_NAM…" at bounding box center [558, 320] width 137 height 14
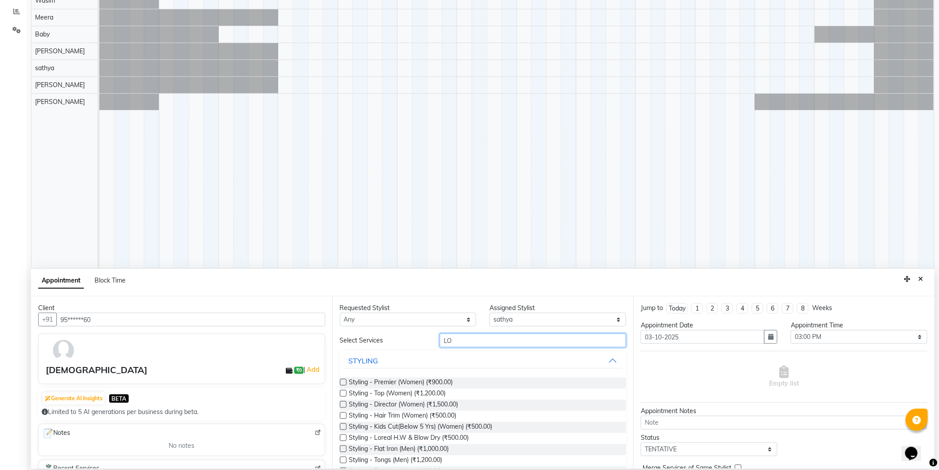
click at [512, 335] on input "LO" at bounding box center [533, 340] width 186 height 14
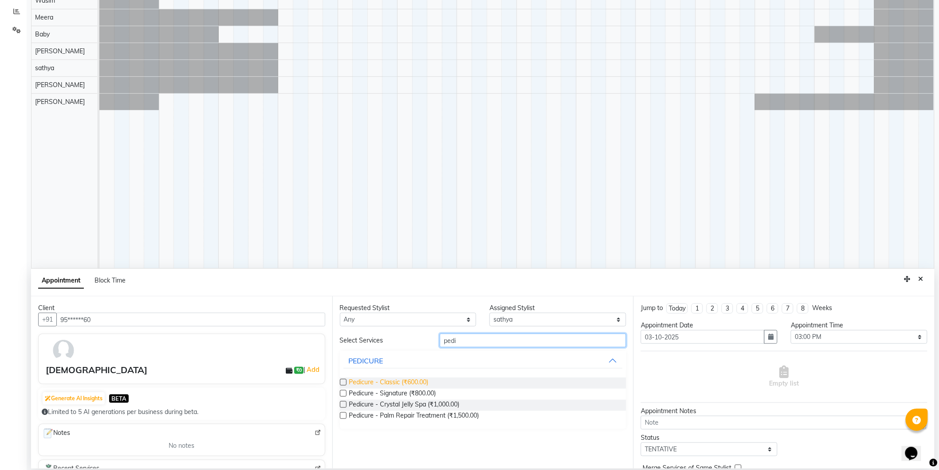
type input "pedi"
click at [399, 383] on span "Pedicure - Classic (₹600.00)" at bounding box center [388, 382] width 79 height 11
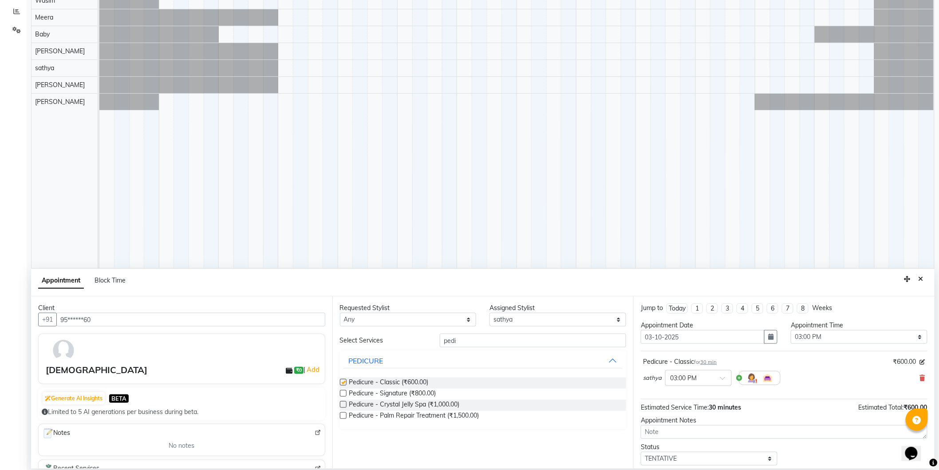
checkbox input "false"
click at [542, 342] on input "pedi" at bounding box center [533, 340] width 186 height 14
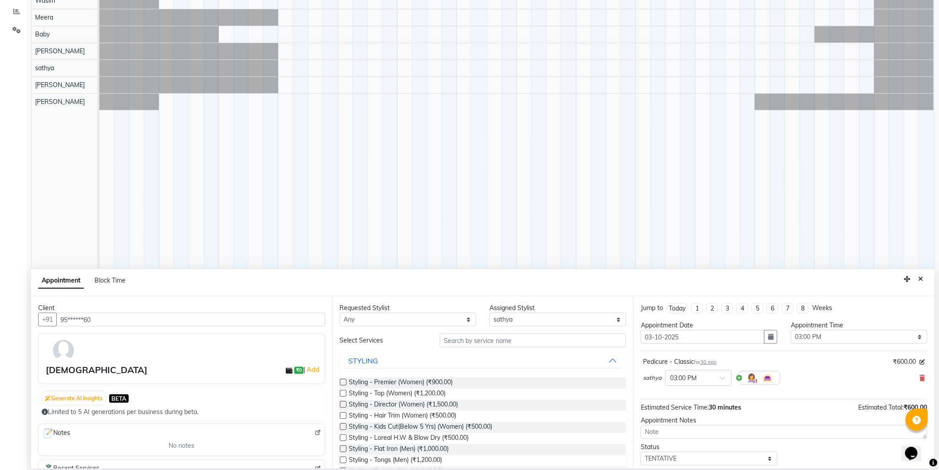
click at [911, 378] on div "sathya × 03:00 PM" at bounding box center [784, 377] width 282 height 23
click at [920, 377] on icon at bounding box center [922, 378] width 5 height 6
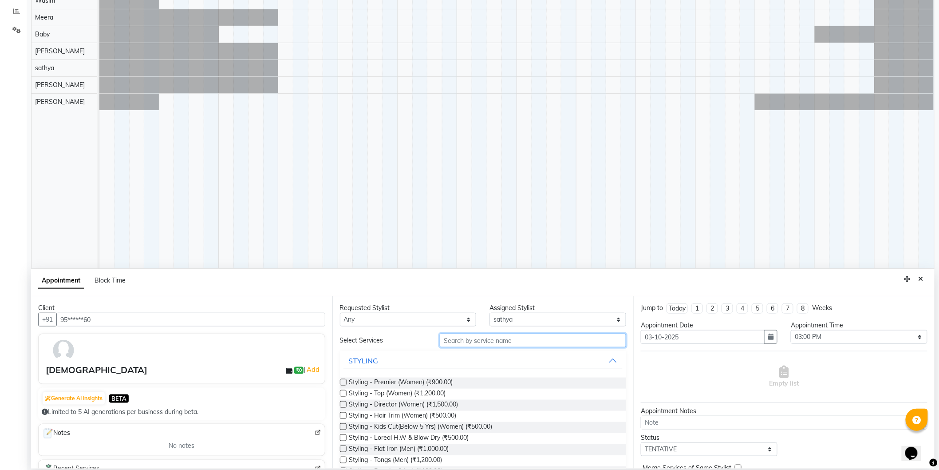
click at [519, 339] on input "text" at bounding box center [533, 340] width 186 height 14
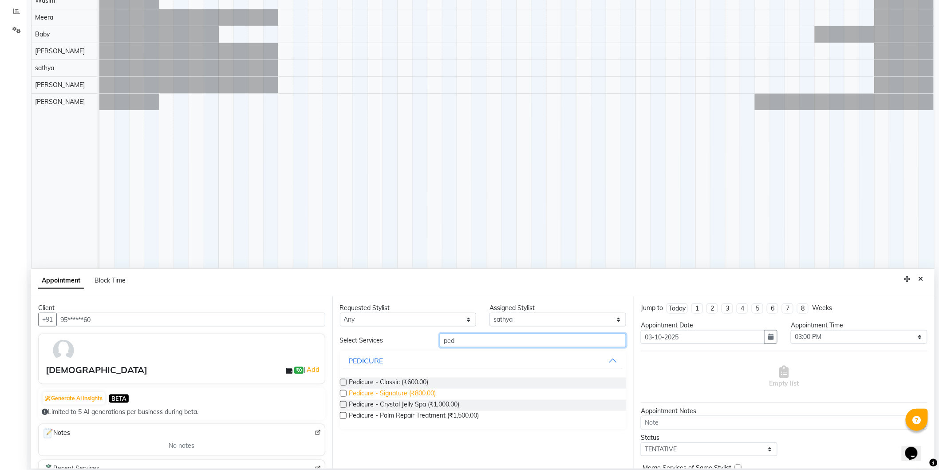
type input "ped"
click at [379, 394] on span "Pedicure - Signature (₹800.00)" at bounding box center [392, 393] width 87 height 11
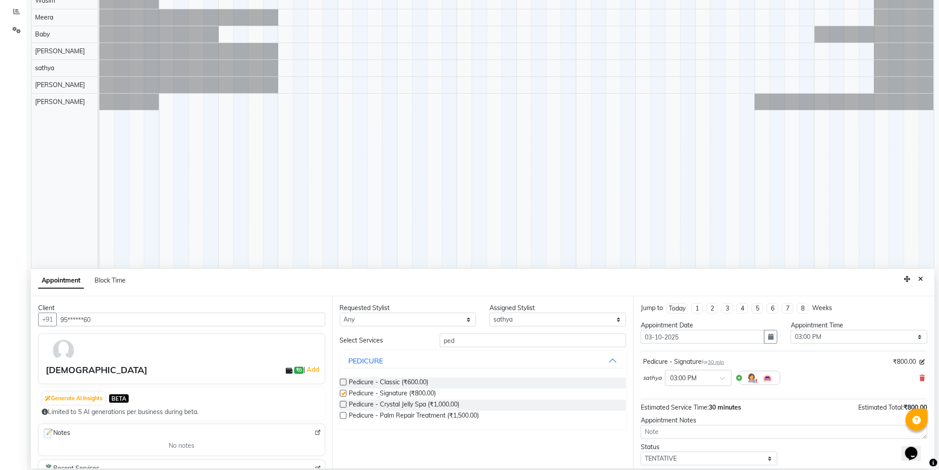
checkbox input "false"
click at [547, 346] on input "ped" at bounding box center [533, 340] width 186 height 14
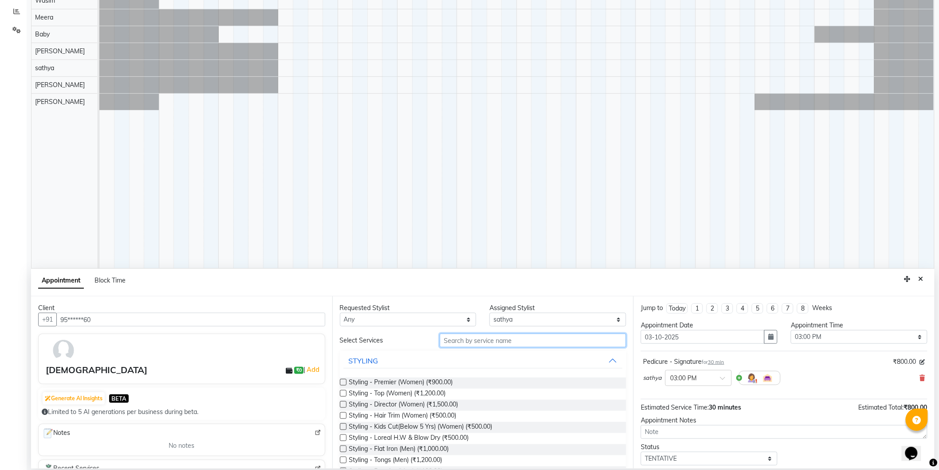
type input "t"
click at [567, 318] on select "Select [PERSON_NAME] [PERSON_NAME] Baby [PERSON_NAME] [PERSON_NAME] [PERSON_NAM…" at bounding box center [558, 320] width 137 height 14
select select "74163"
click at [490, 313] on select "Select [PERSON_NAME] [PERSON_NAME] Baby [PERSON_NAME] [PERSON_NAME] [PERSON_NAM…" at bounding box center [558, 320] width 137 height 14
click at [496, 334] on input "text" at bounding box center [533, 340] width 186 height 14
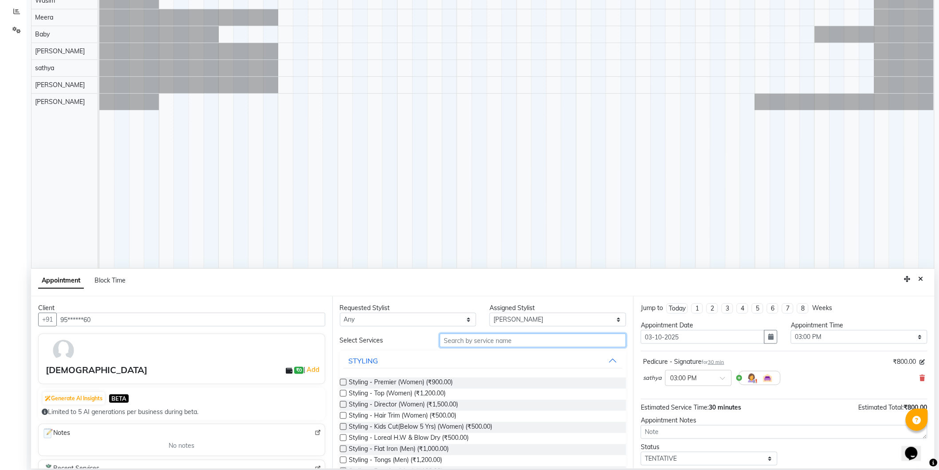
type input "s"
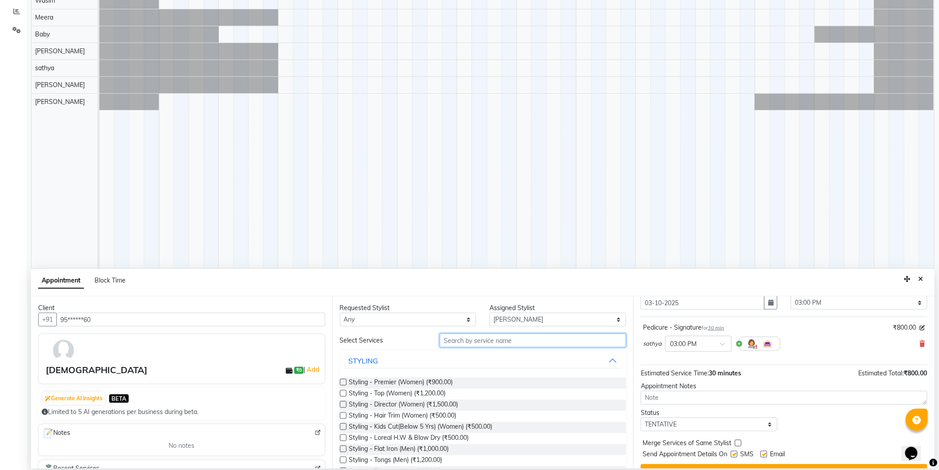
scroll to position [53, 0]
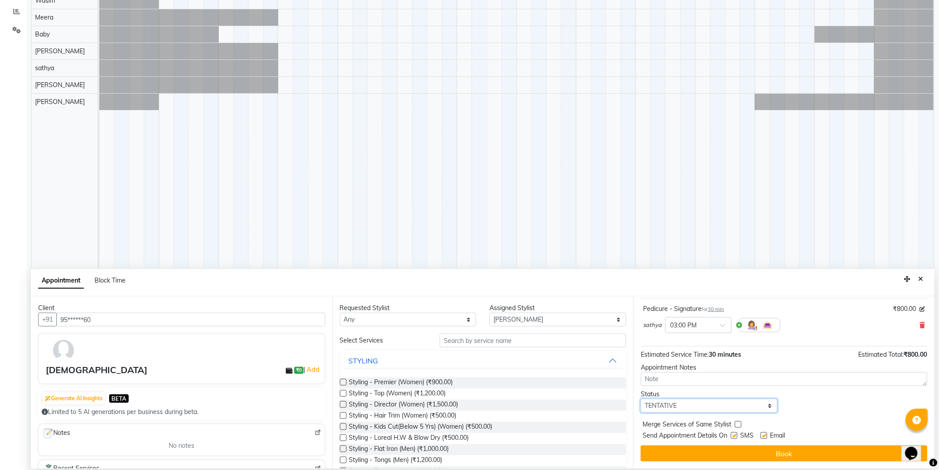
click at [741, 406] on select "Select TENTATIVE CONFIRM UPCOMING" at bounding box center [709, 406] width 137 height 14
click at [827, 411] on div "Status Select TENTATIVE CONFIRM UPCOMING" at bounding box center [784, 400] width 300 height 23
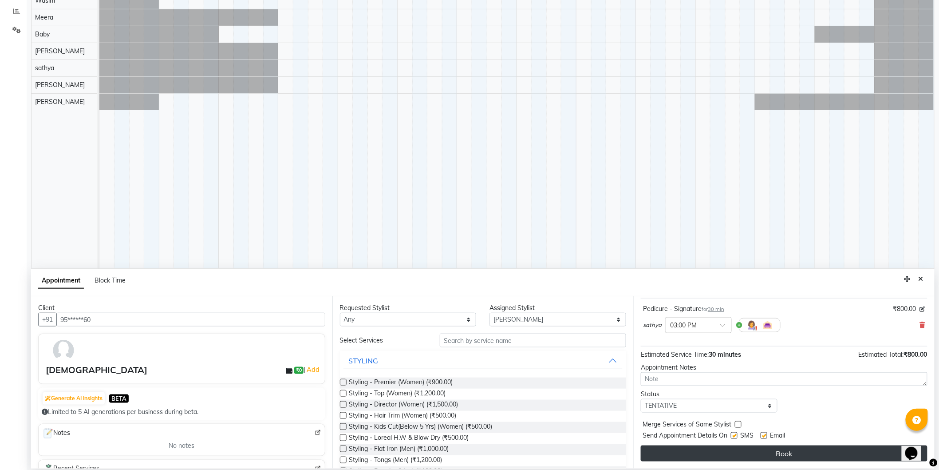
click at [800, 453] on button "Book" at bounding box center [784, 453] width 287 height 16
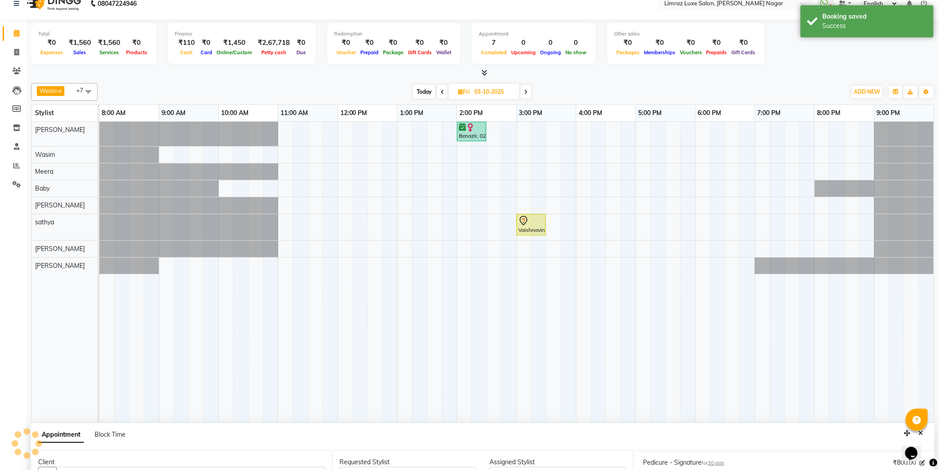
scroll to position [0, 0]
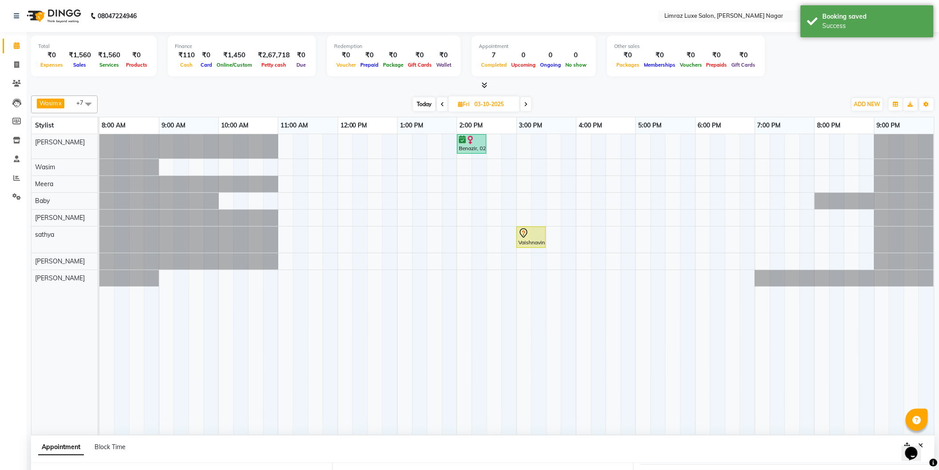
click at [533, 199] on div "Benazir, 02:00 PM-02:30 PM, Hair Texure - Partial Highlights Vaishnavinull, 03:…" at bounding box center [516, 284] width 835 height 301
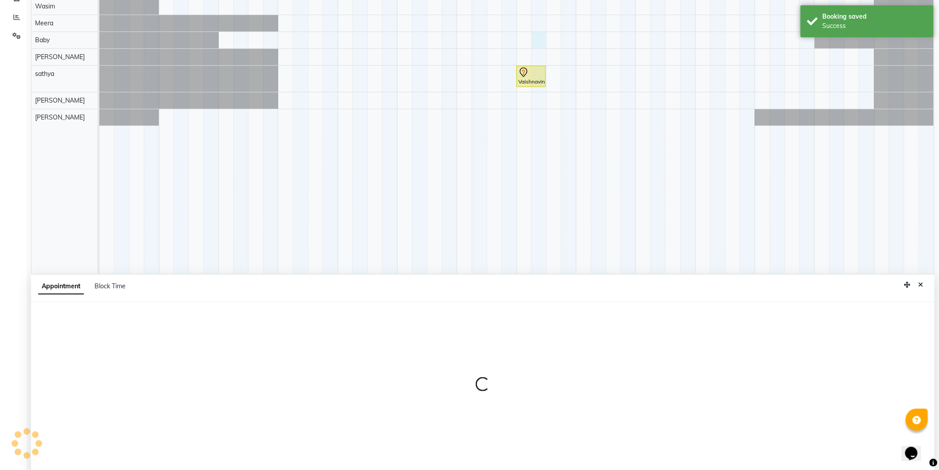
scroll to position [166, 0]
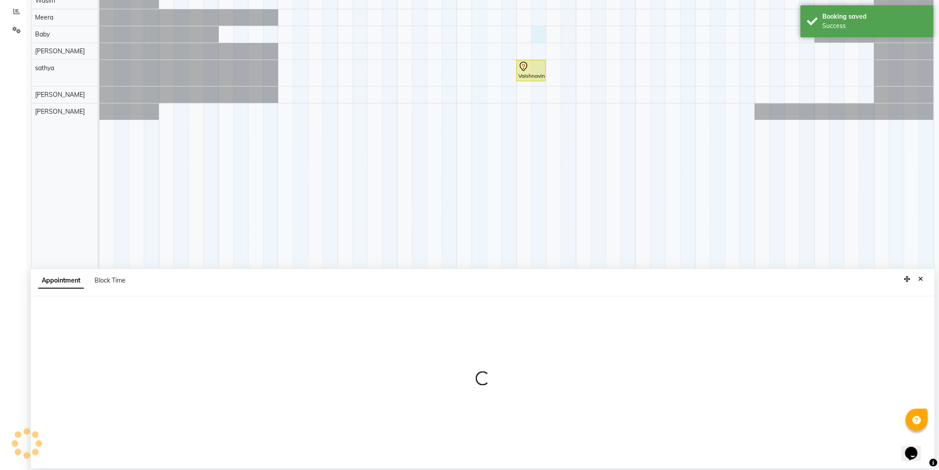
select select "74161"
select select "915"
select select "tentative"
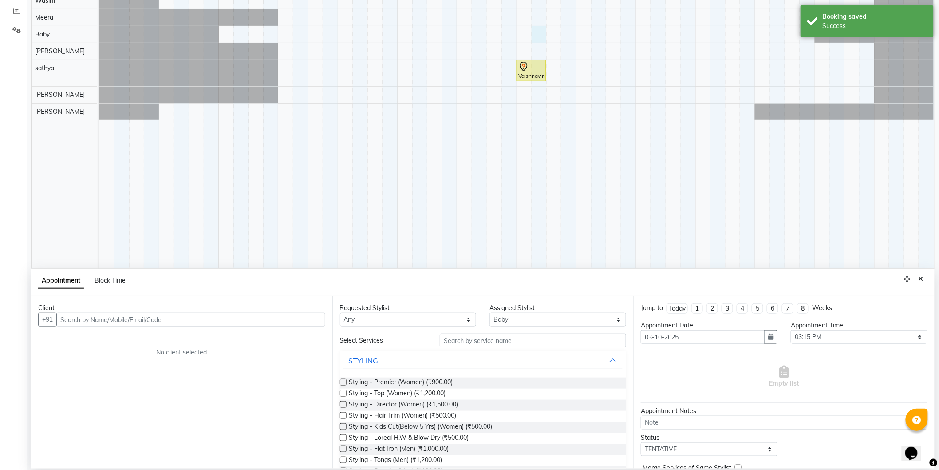
click at [262, 318] on input "text" at bounding box center [190, 320] width 269 height 14
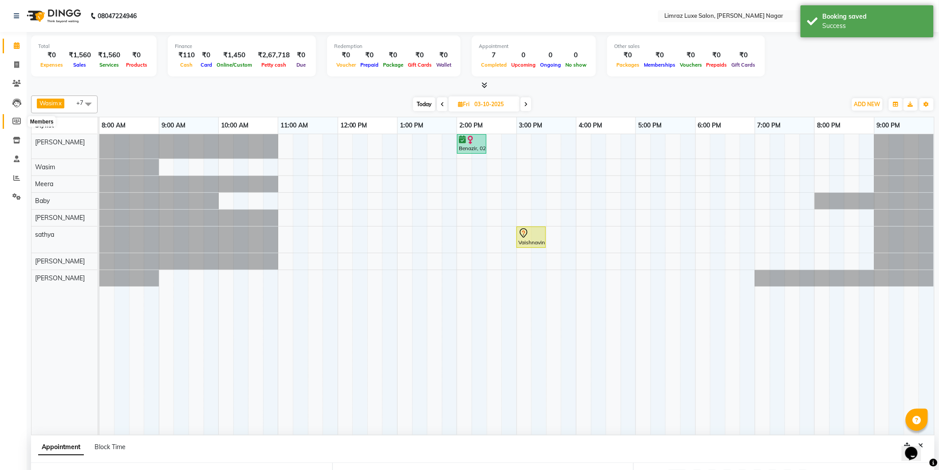
click at [13, 114] on link "Members" at bounding box center [13, 121] width 21 height 15
select select
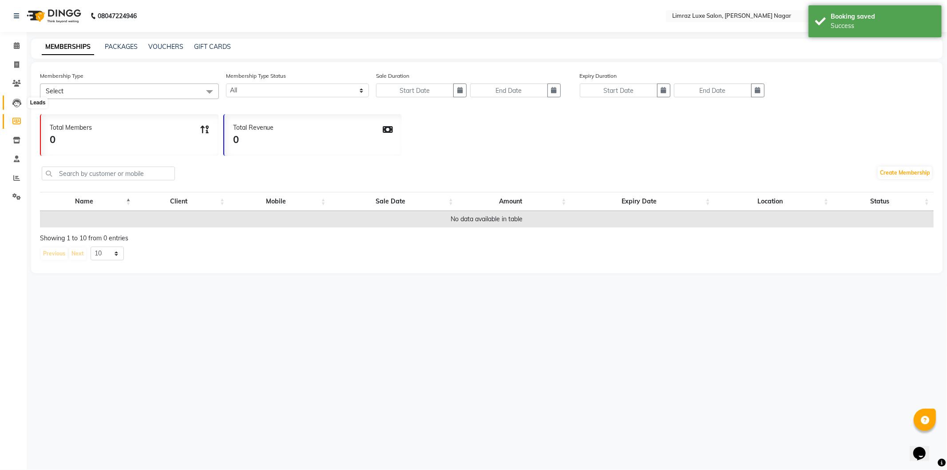
click at [9, 99] on span at bounding box center [17, 103] width 16 height 10
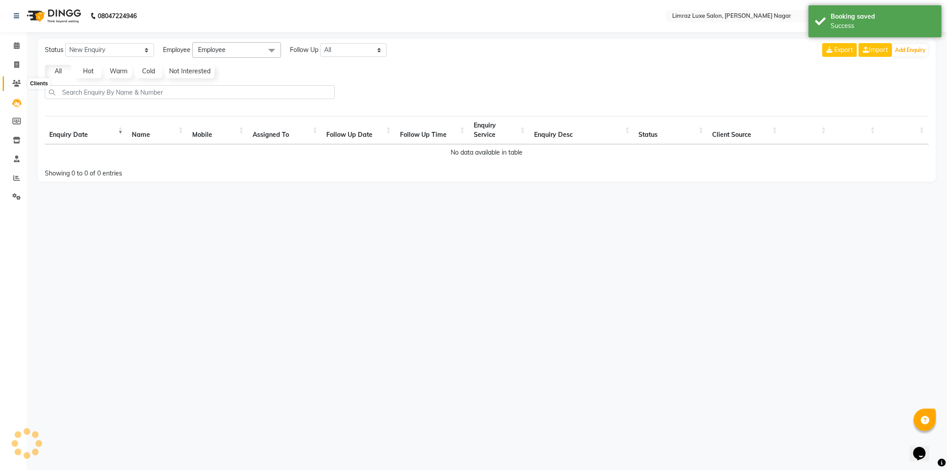
click at [16, 81] on icon at bounding box center [16, 83] width 8 height 7
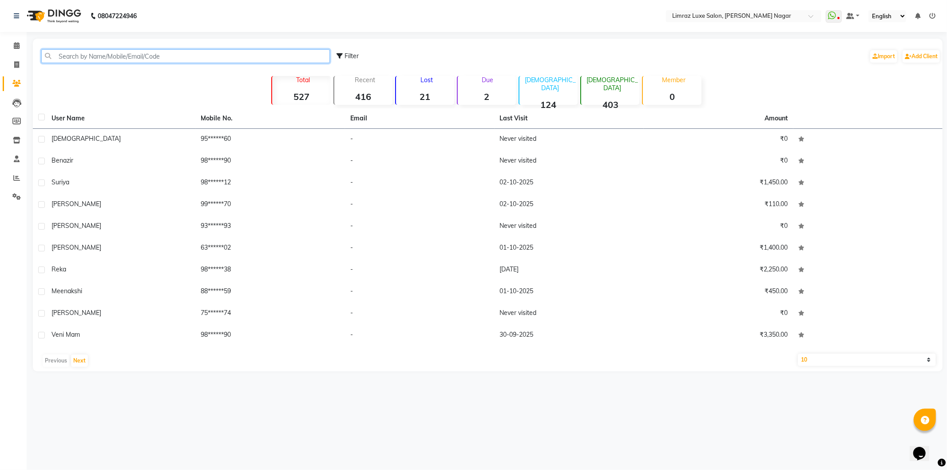
click at [119, 59] on input "text" at bounding box center [185, 56] width 289 height 14
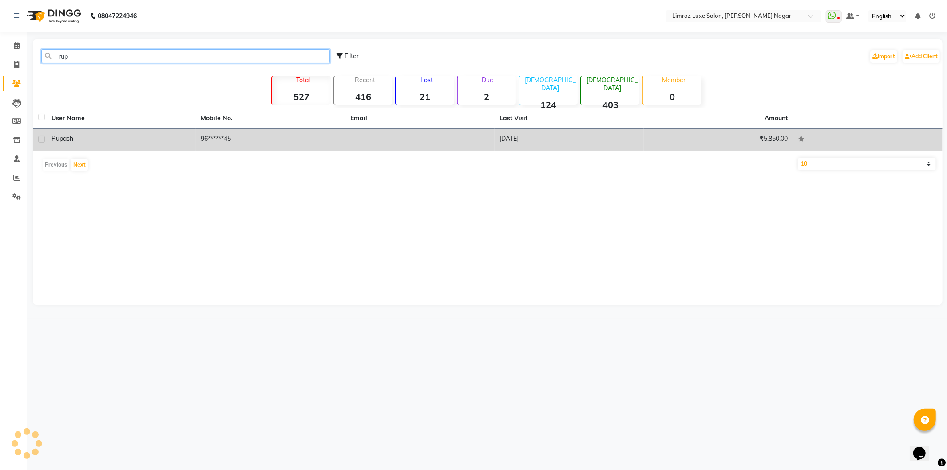
type input "rup"
click at [235, 137] on td "96******45" at bounding box center [271, 140] width 150 height 22
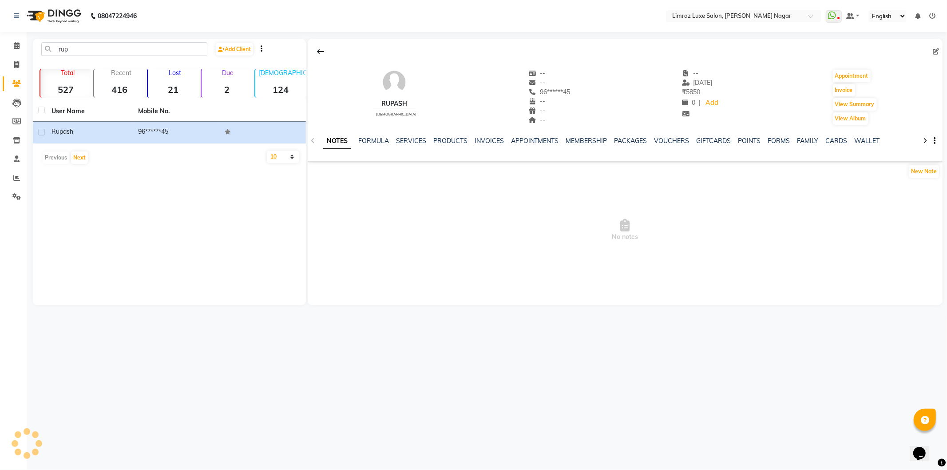
click at [528, 91] on icon at bounding box center [532, 92] width 8 height 6
click at [938, 47] on span at bounding box center [938, 51] width 10 height 9
click at [935, 50] on icon at bounding box center [936, 51] width 6 height 6
select select "[DEMOGRAPHIC_DATA]"
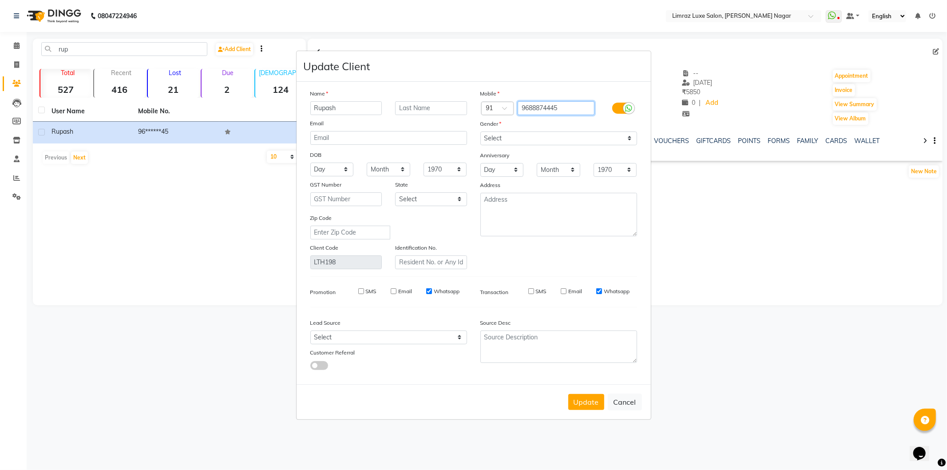
click at [570, 102] on input "9688874445" at bounding box center [556, 108] width 77 height 14
click at [598, 405] on button "Update" at bounding box center [586, 402] width 36 height 16
select select
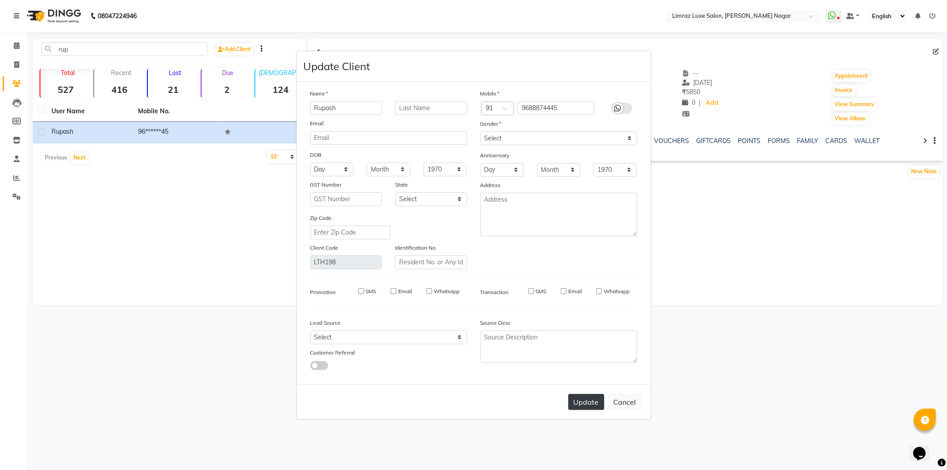
select select
checkbox input "false"
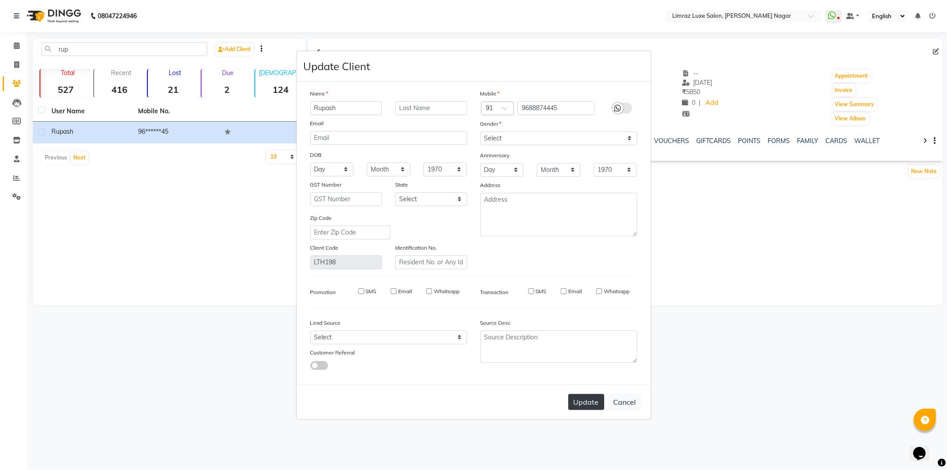
checkbox input "false"
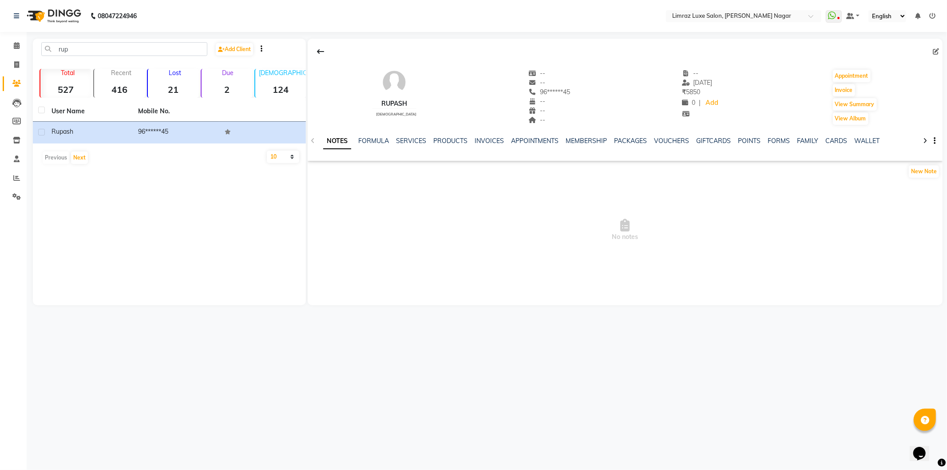
click at [51, 12] on img at bounding box center [53, 16] width 61 height 25
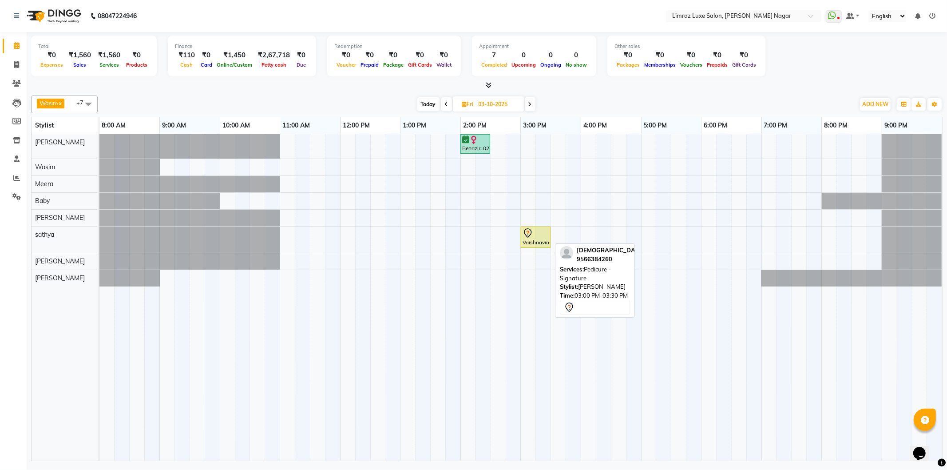
click at [544, 238] on div "Vaishnavinull, 03:00 PM-03:30 PM, Pedicure - Signature" at bounding box center [536, 237] width 28 height 19
select select "7"
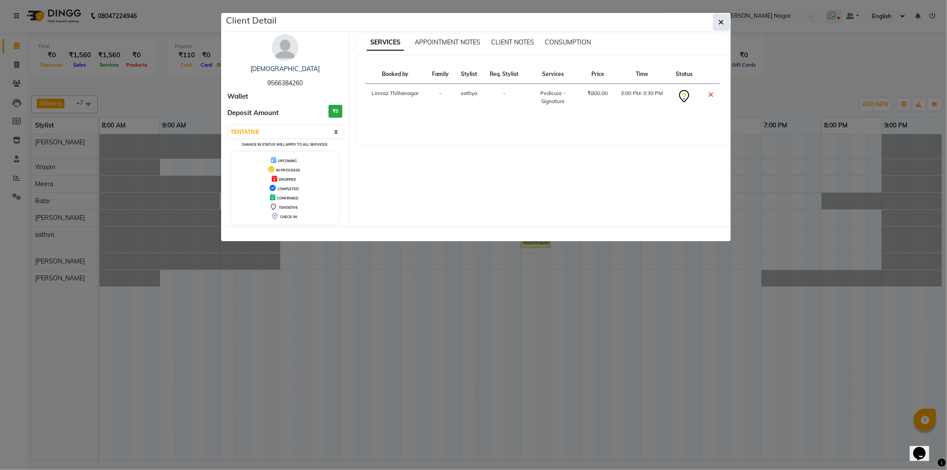
click at [727, 20] on button "button" at bounding box center [721, 22] width 17 height 17
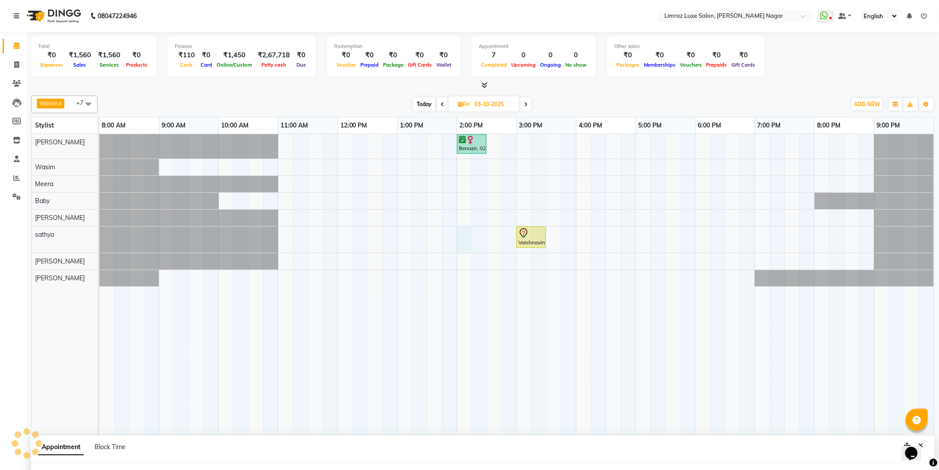
select select "88182"
select select "tentative"
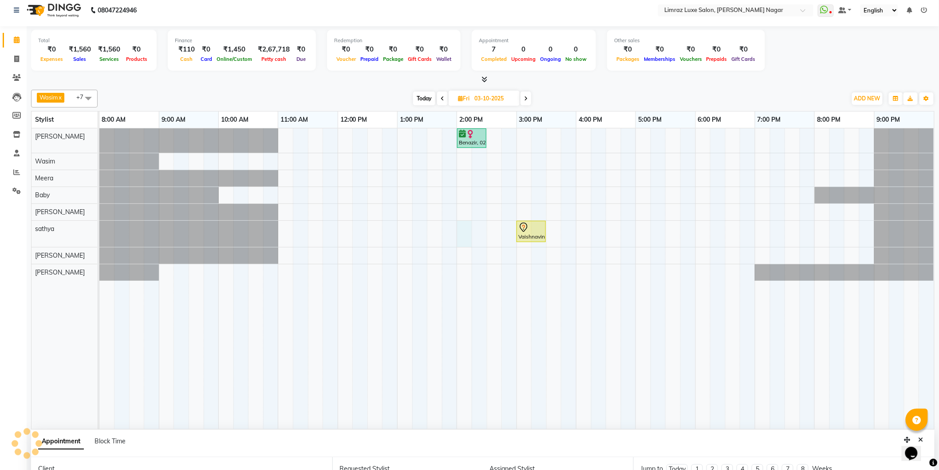
select select "840"
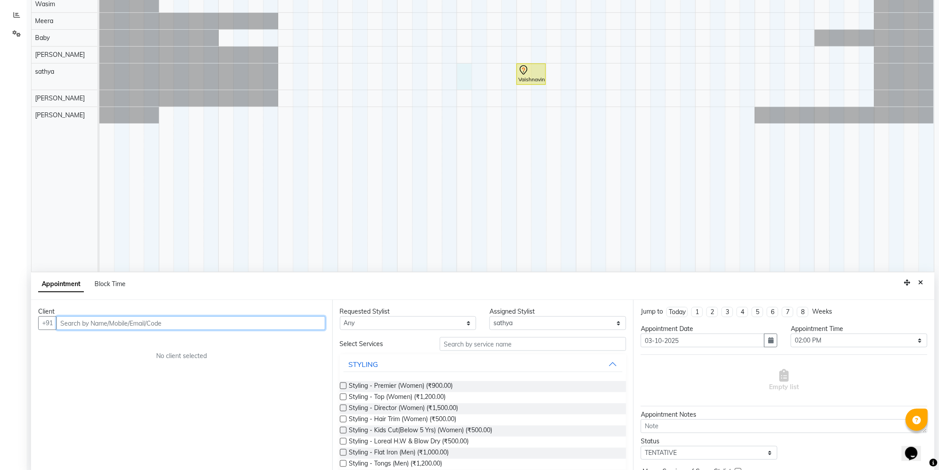
scroll to position [166, 0]
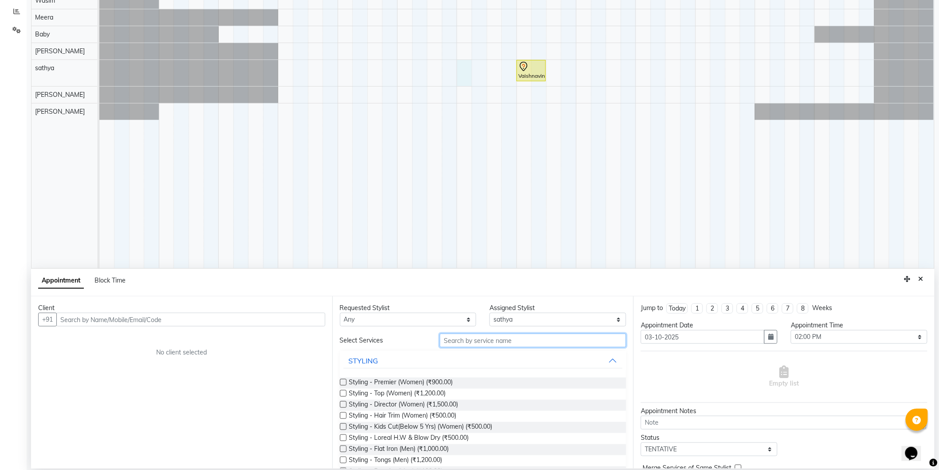
click at [502, 341] on input "text" at bounding box center [533, 340] width 186 height 14
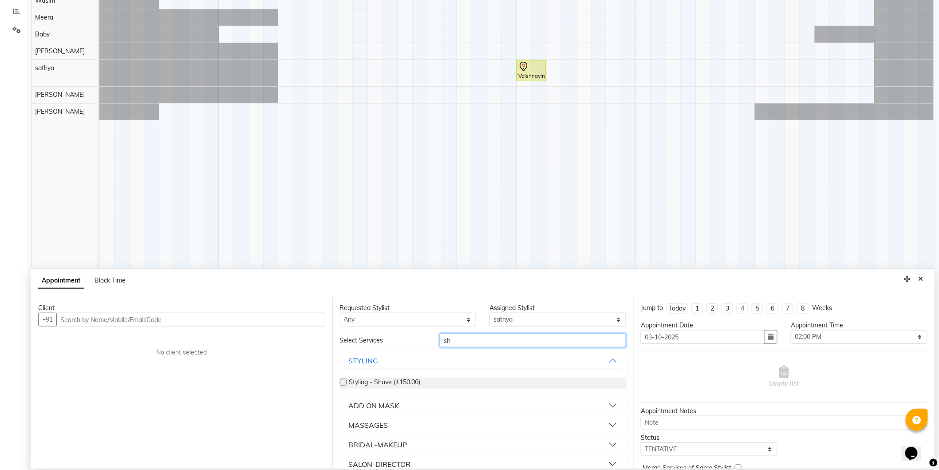
type input "s"
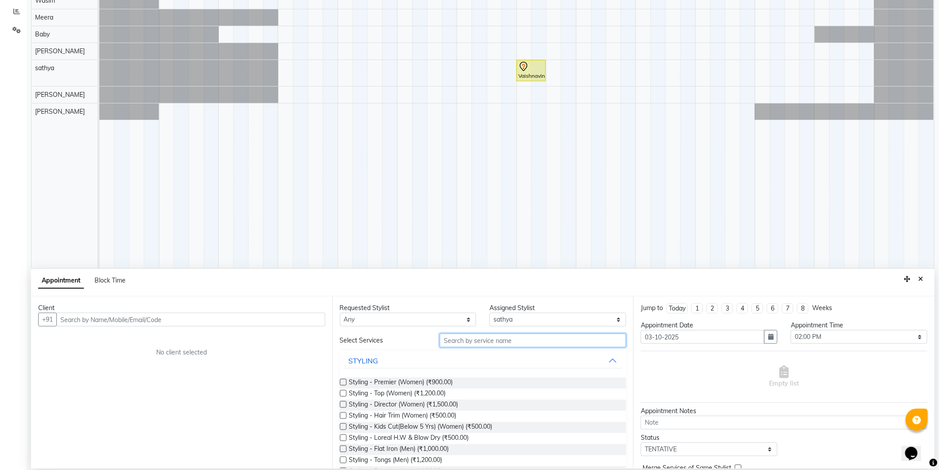
scroll to position [68, 0]
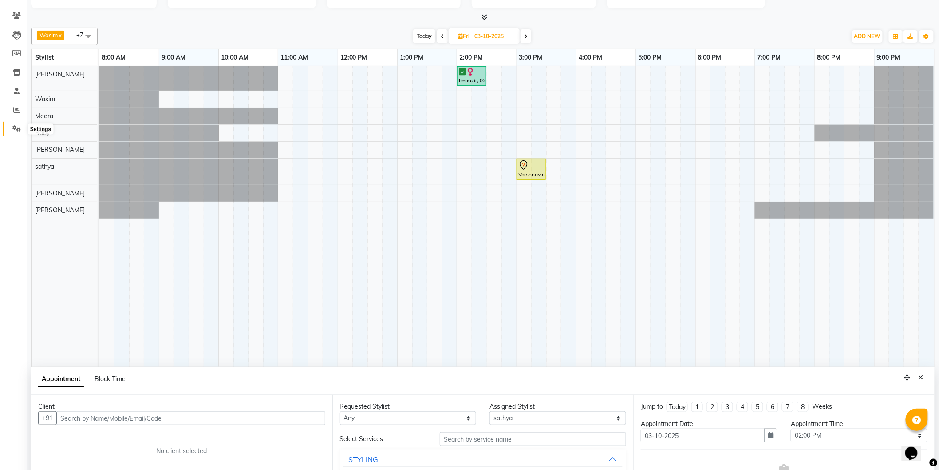
click at [12, 131] on icon at bounding box center [16, 128] width 8 height 7
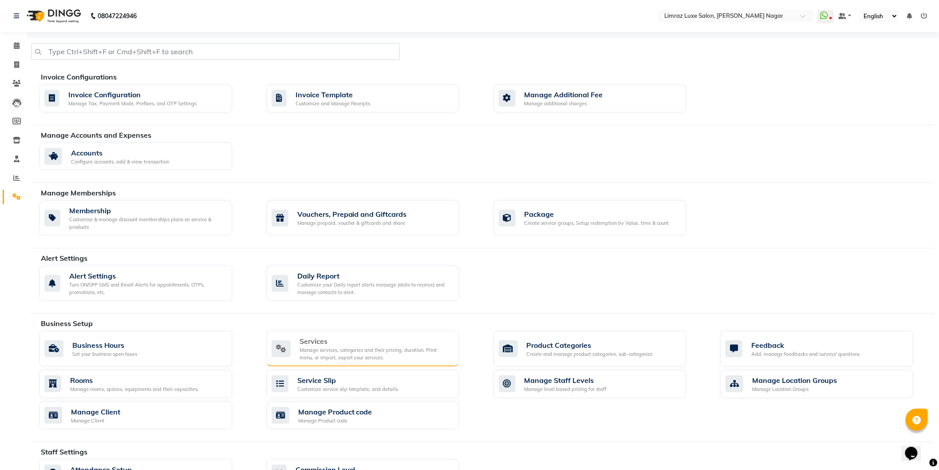
click at [385, 338] on div "Services" at bounding box center [376, 341] width 153 height 11
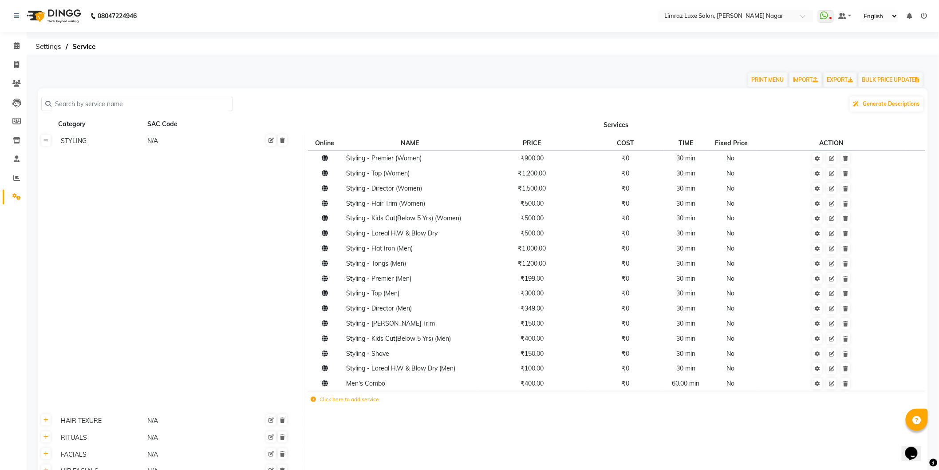
click at [45, 145] on link at bounding box center [45, 140] width 9 height 11
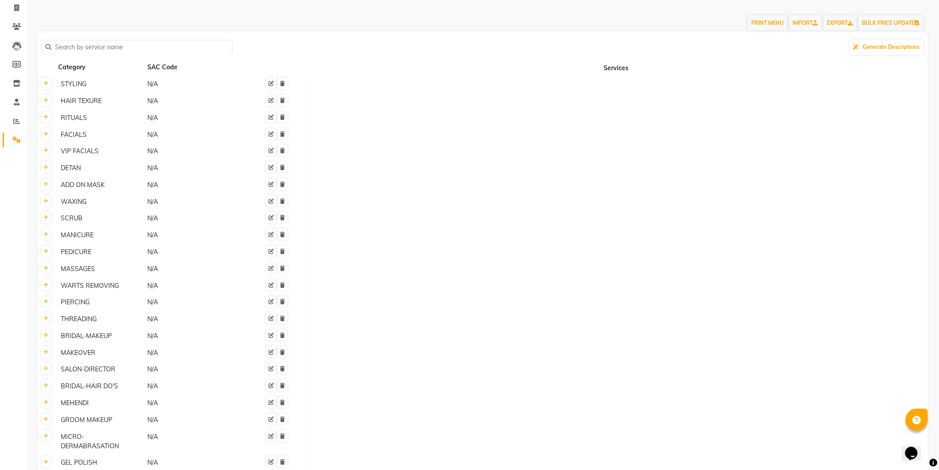
scroll to position [33, 0]
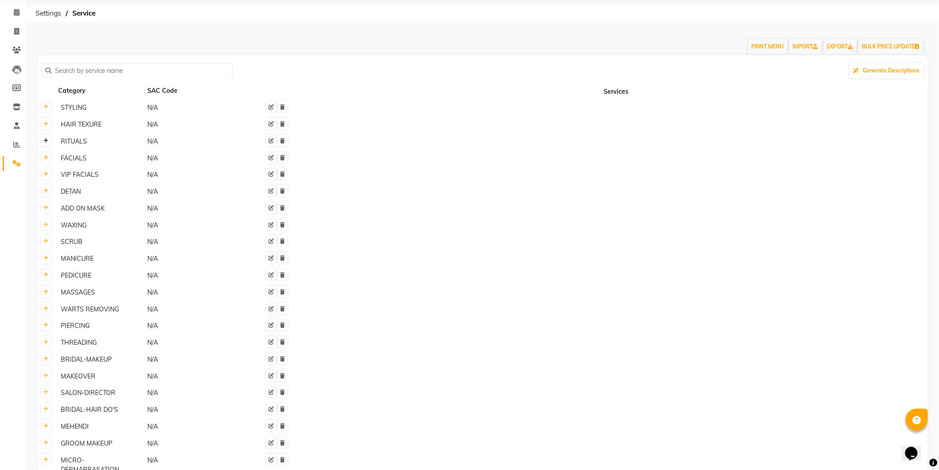
click at [44, 139] on icon at bounding box center [46, 140] width 5 height 5
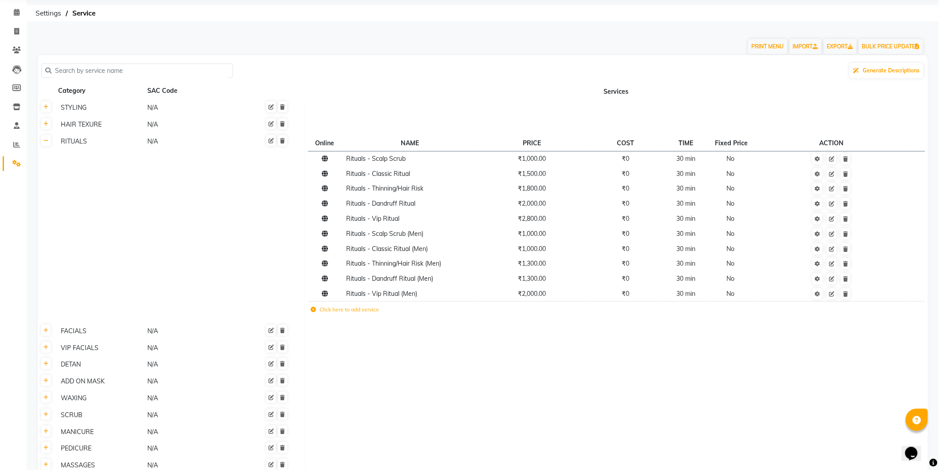
click at [332, 309] on label "Click here to add service" at bounding box center [345, 309] width 68 height 8
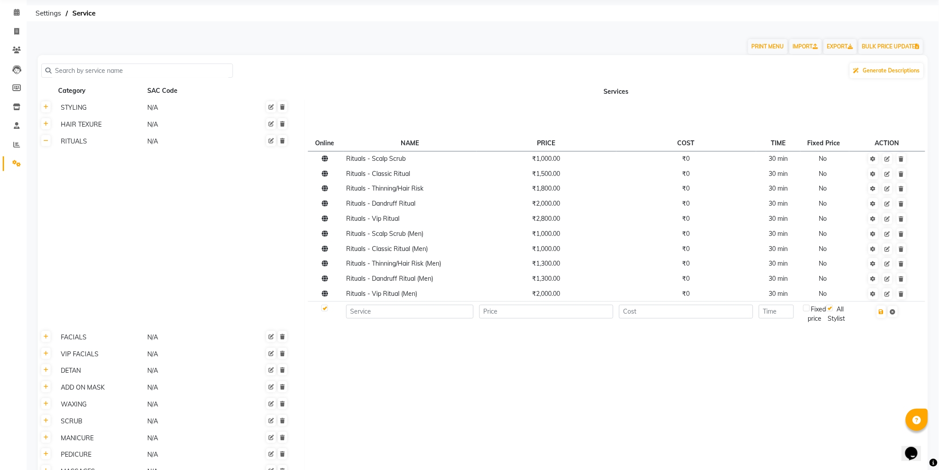
click at [410, 320] on td at bounding box center [410, 313] width 133 height 24
click at [419, 315] on input at bounding box center [409, 312] width 127 height 14
type input "S"
click at [441, 312] on input "Ritual - [PERSON_NAME]" at bounding box center [409, 312] width 127 height 14
type input "Ritual - [PERSON_NAME] Butter Spa"
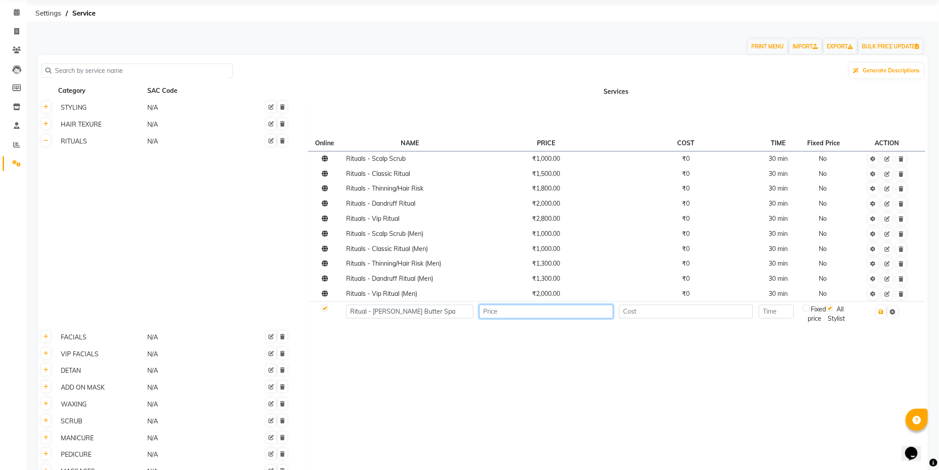
click at [519, 311] on input "number" at bounding box center [546, 312] width 134 height 14
click at [552, 318] on td "please enter price" at bounding box center [547, 317] width 140 height 32
click at [551, 317] on input "number" at bounding box center [546, 312] width 134 height 14
type input "3200"
click at [884, 314] on button "button" at bounding box center [881, 311] width 9 height 12
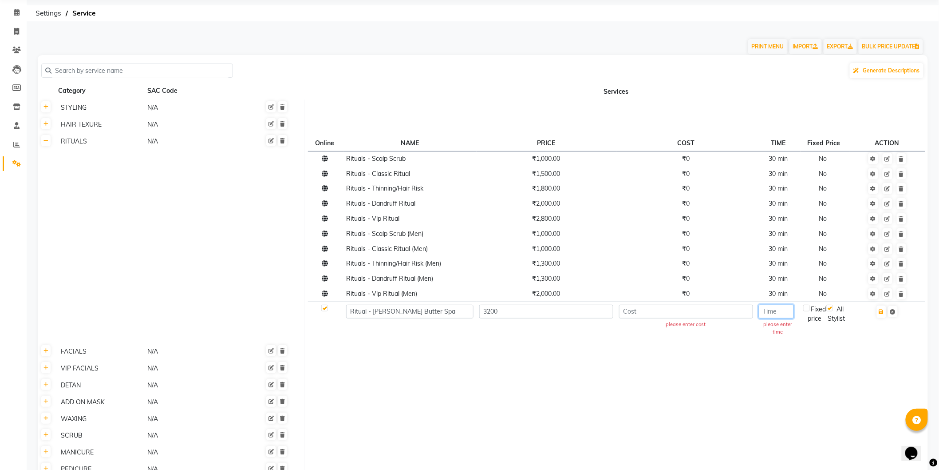
click at [784, 307] on input "number" at bounding box center [776, 312] width 35 height 14
type input "30"
click at [883, 310] on icon "button" at bounding box center [881, 311] width 5 height 5
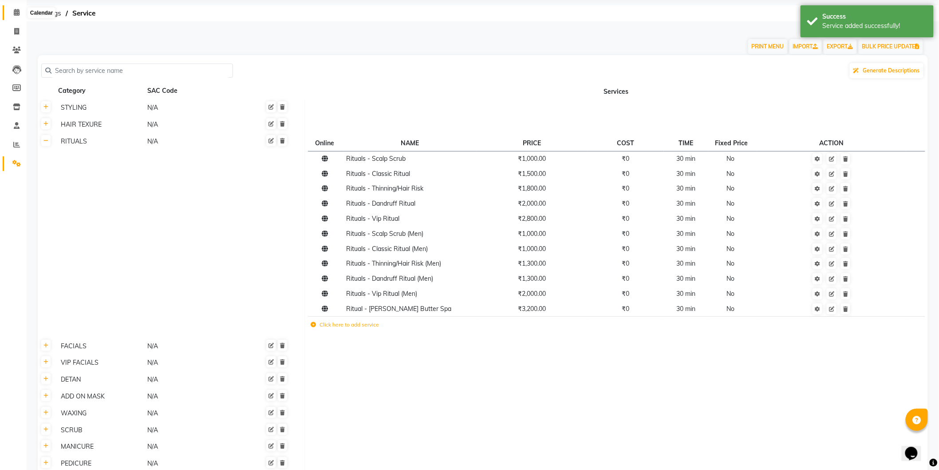
click at [18, 16] on span at bounding box center [17, 13] width 16 height 10
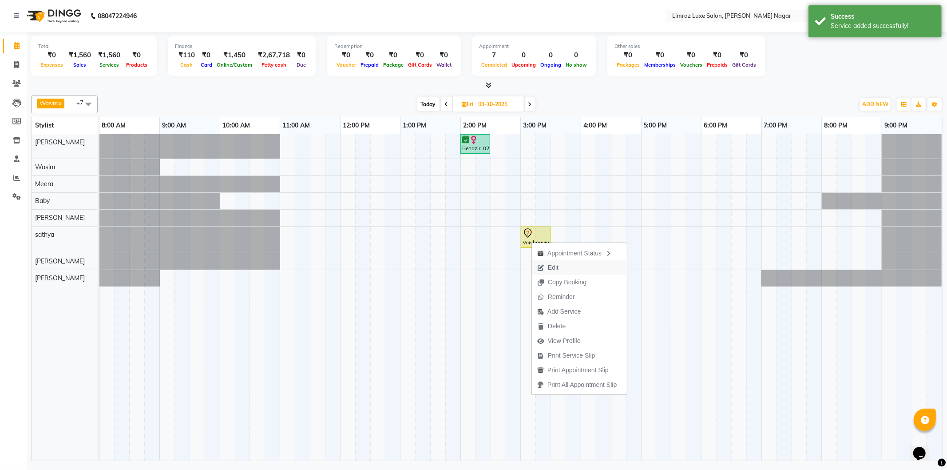
click at [570, 270] on button "Edit" at bounding box center [579, 267] width 95 height 15
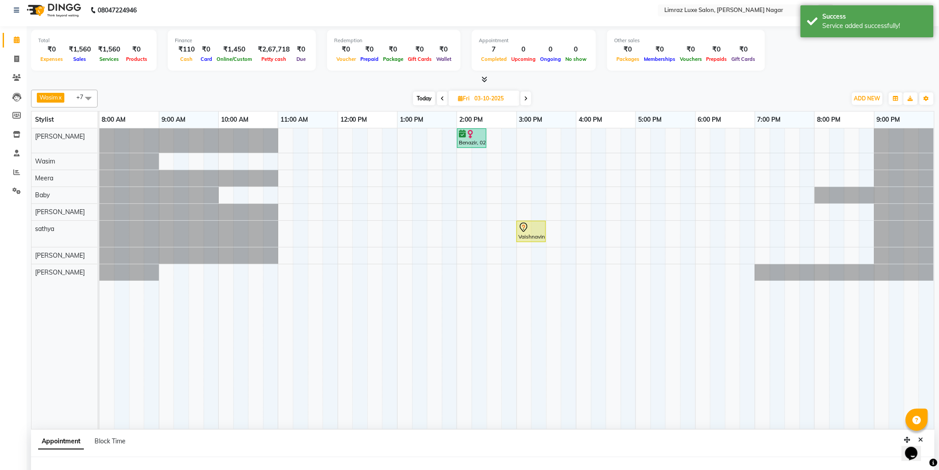
select select "88182"
select select "900"
select select "tentative"
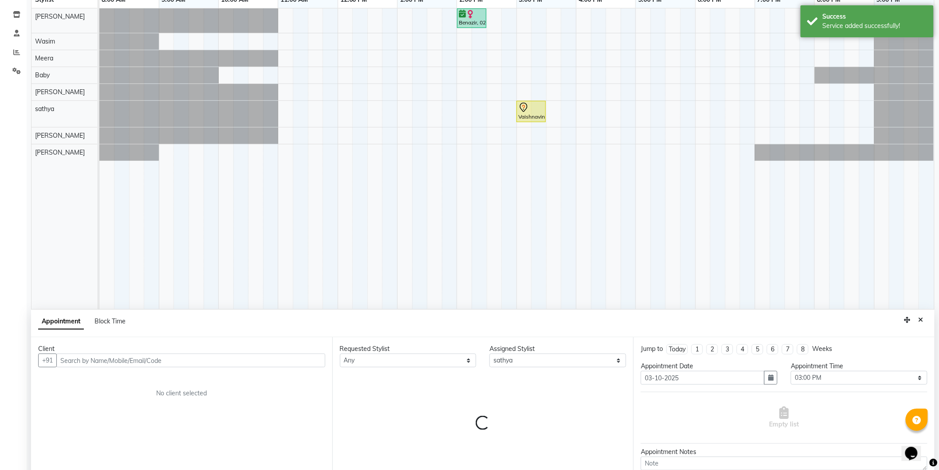
select select "3648"
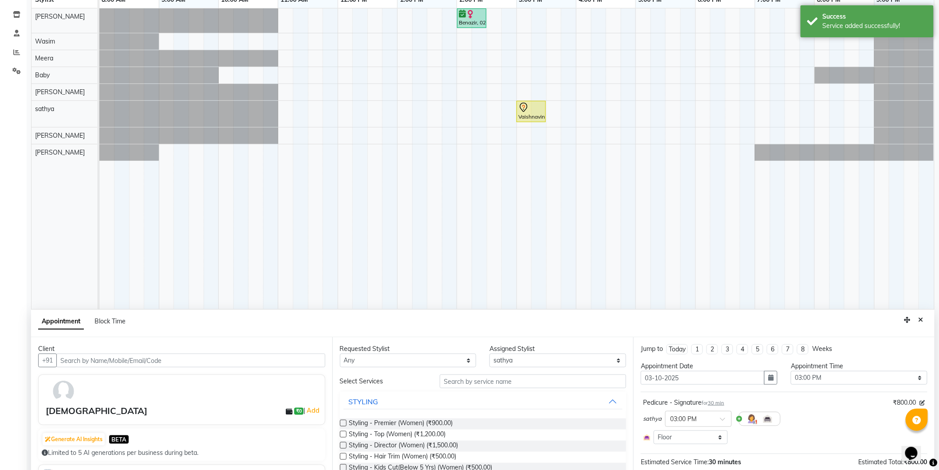
scroll to position [166, 0]
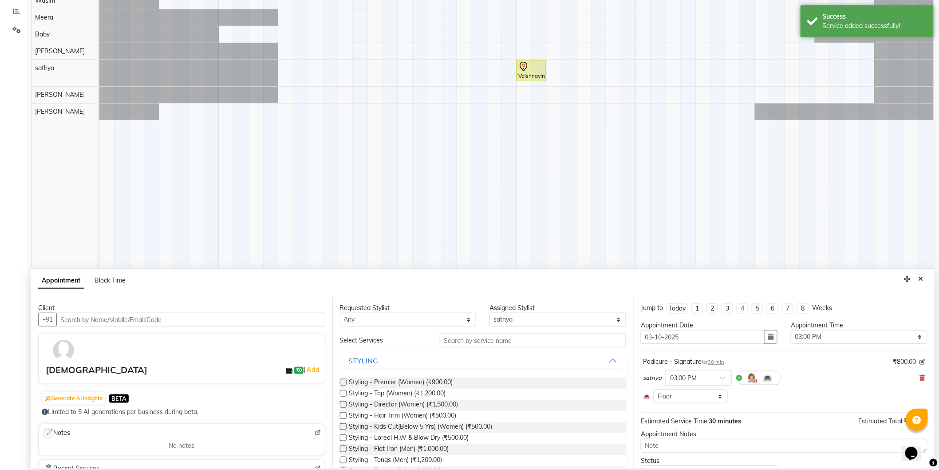
click at [65, 359] on img at bounding box center [64, 350] width 26 height 26
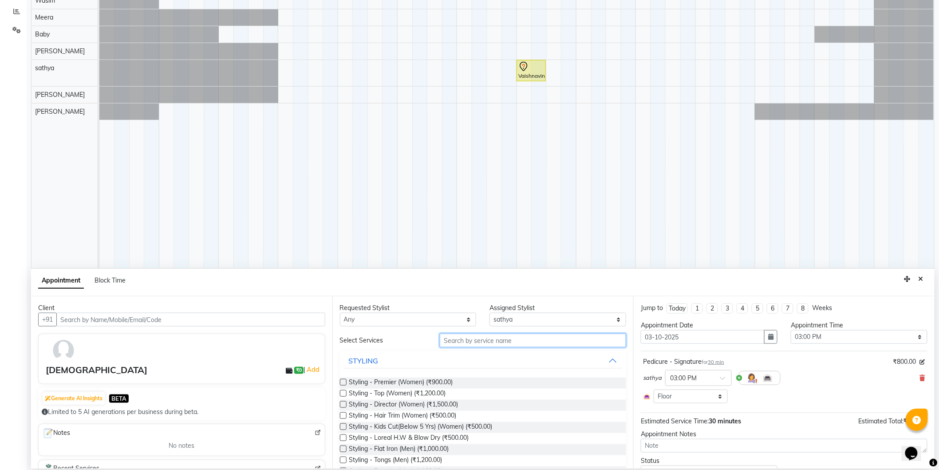
drag, startPoint x: 506, startPoint y: 340, endPoint x: 519, endPoint y: 335, distance: 14.0
click at [507, 341] on input "text" at bounding box center [533, 340] width 186 height 14
click at [539, 320] on select "Select [PERSON_NAME] [PERSON_NAME] Baby [PERSON_NAME] [PERSON_NAME] [PERSON_NAM…" at bounding box center [558, 320] width 137 height 14
select select "74163"
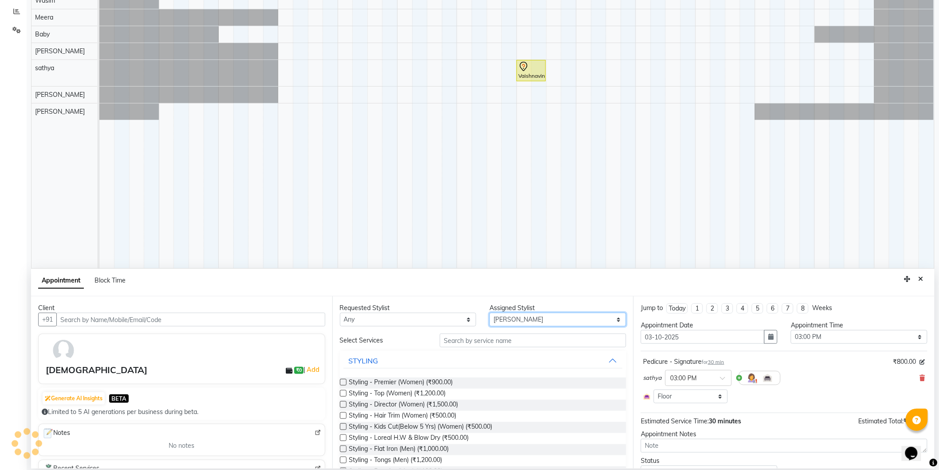
click at [490, 313] on select "Select [PERSON_NAME] [PERSON_NAME] Baby [PERSON_NAME] [PERSON_NAME] [PERSON_NAM…" at bounding box center [558, 320] width 137 height 14
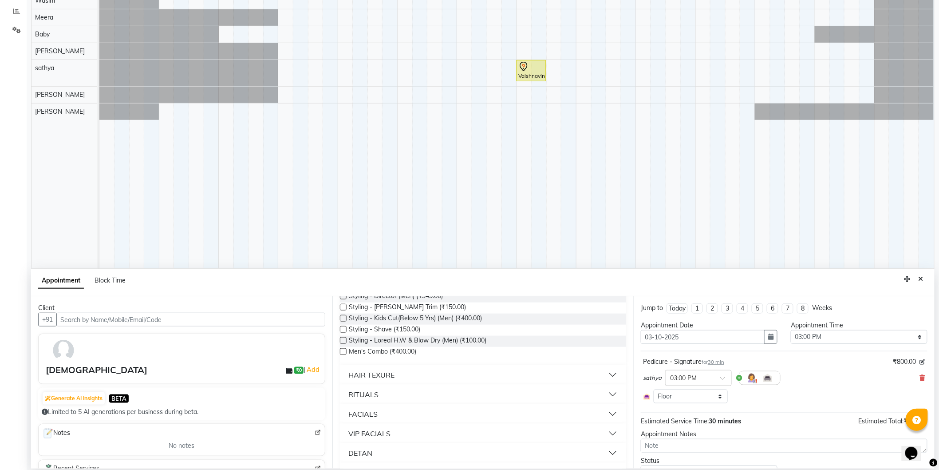
scroll to position [0, 0]
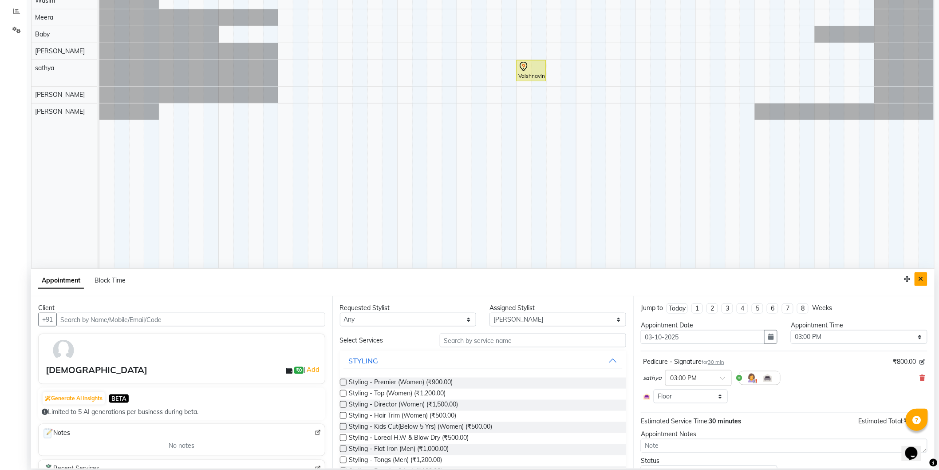
click at [921, 280] on icon "Close" at bounding box center [921, 279] width 5 height 6
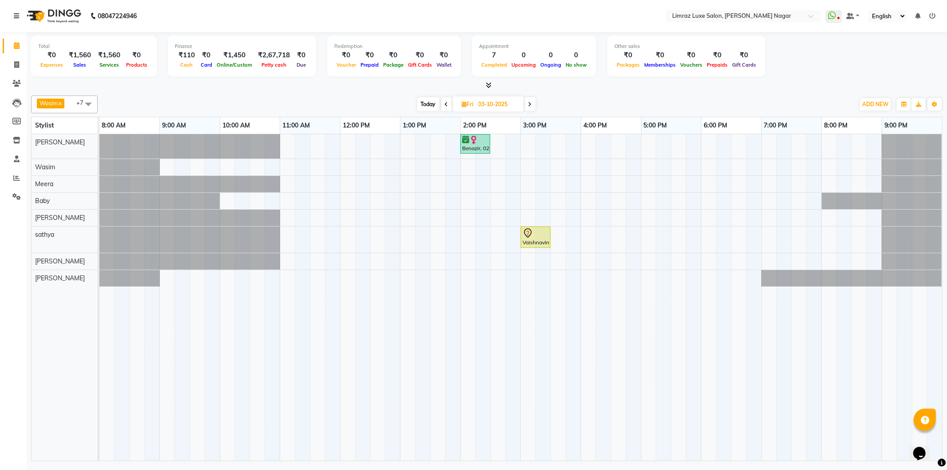
select select "88182"
select select "tentative"
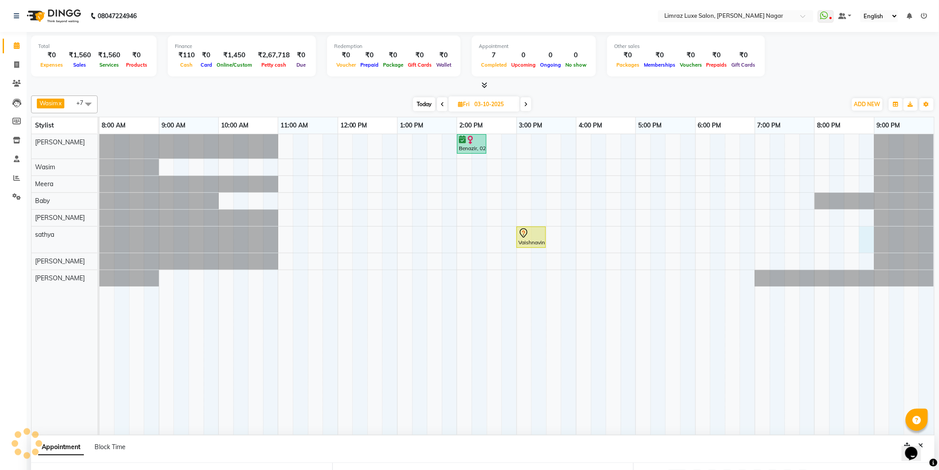
select select "1245"
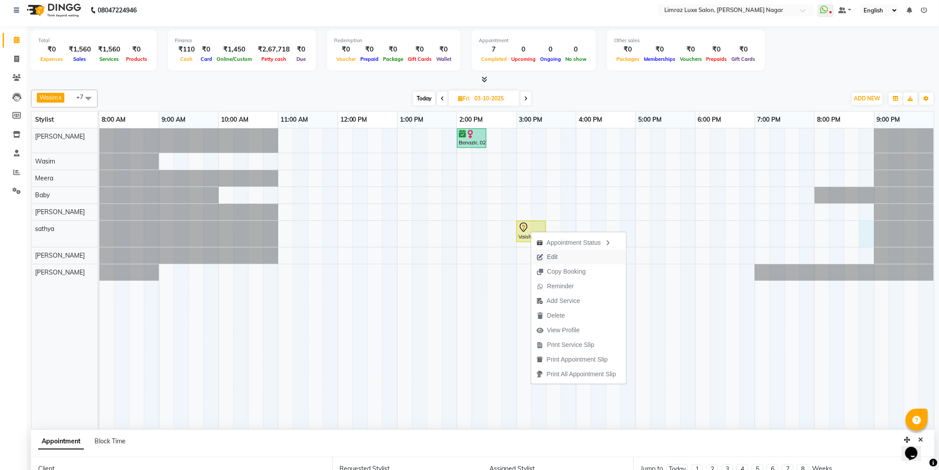
click at [584, 256] on button "Edit" at bounding box center [578, 257] width 95 height 15
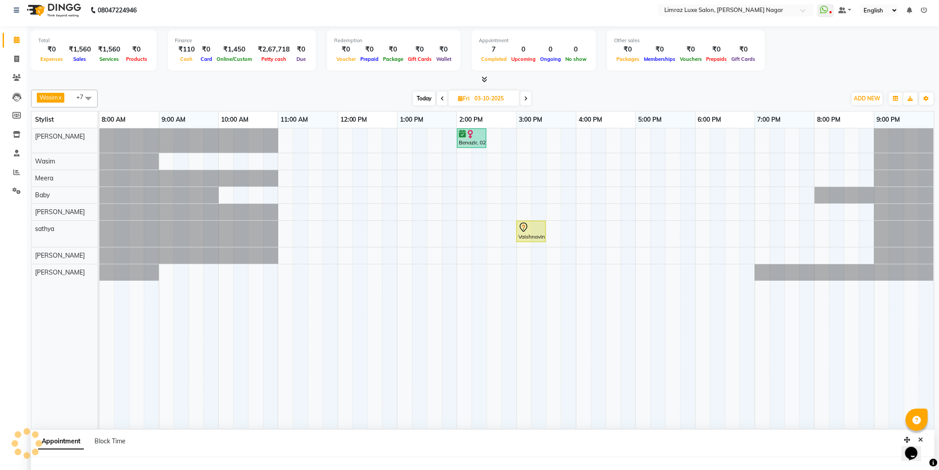
select select "tentative"
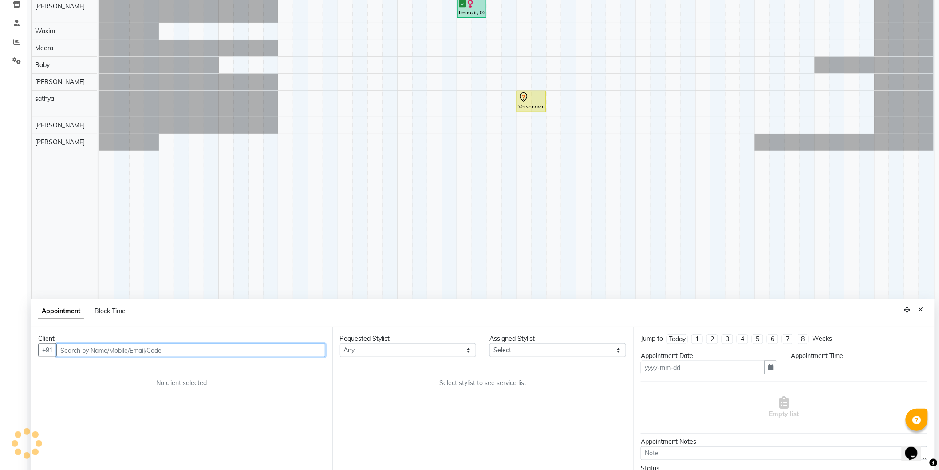
type input "03-10-2025"
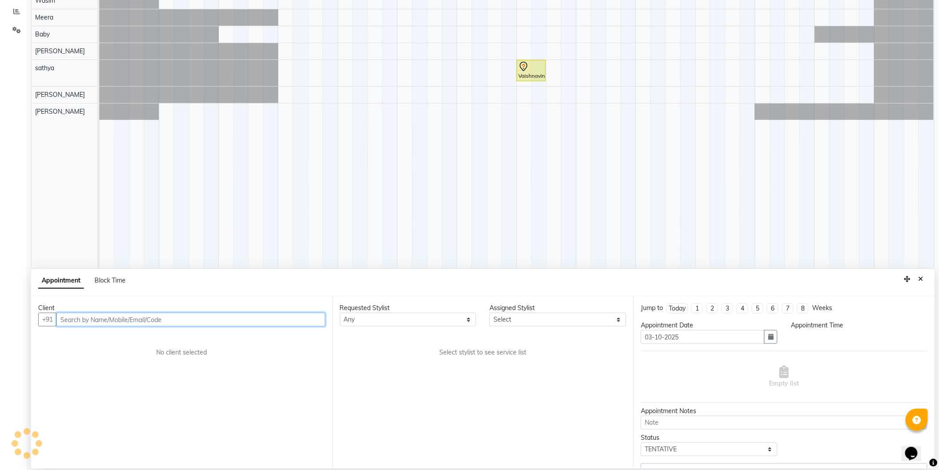
select select "900"
select select "88182"
select select "3648"
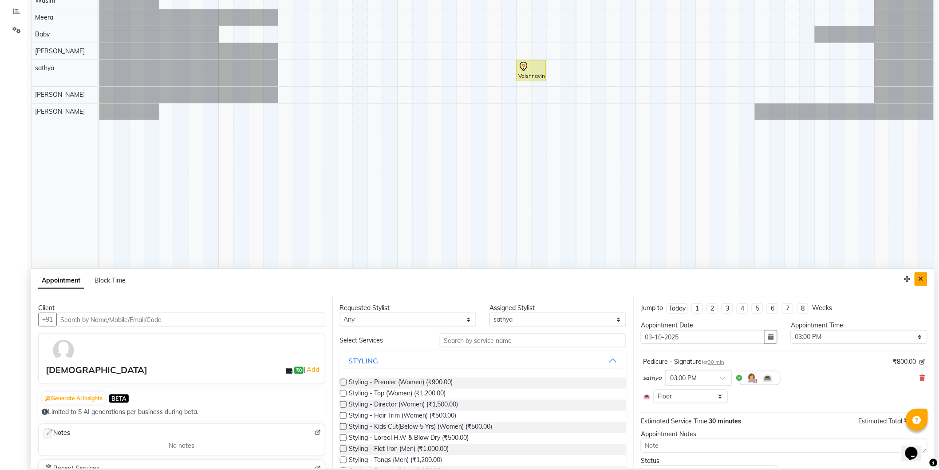
click at [923, 281] on icon "Close" at bounding box center [921, 279] width 5 height 6
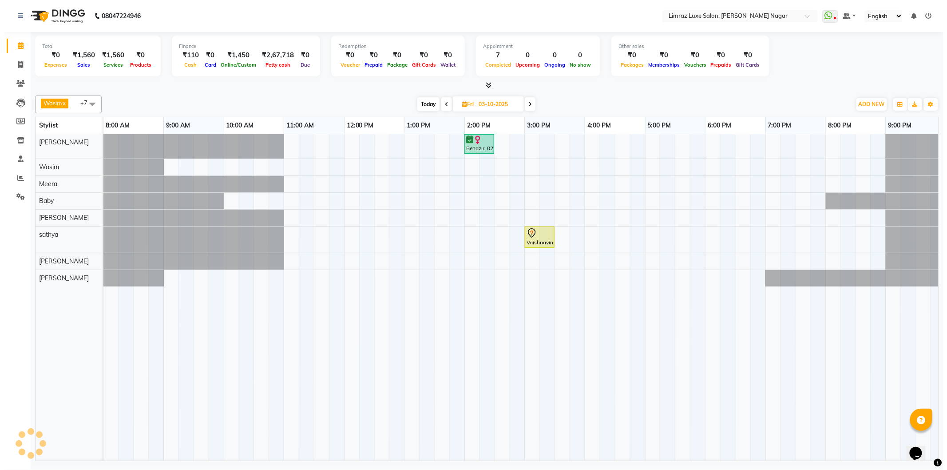
scroll to position [0, 0]
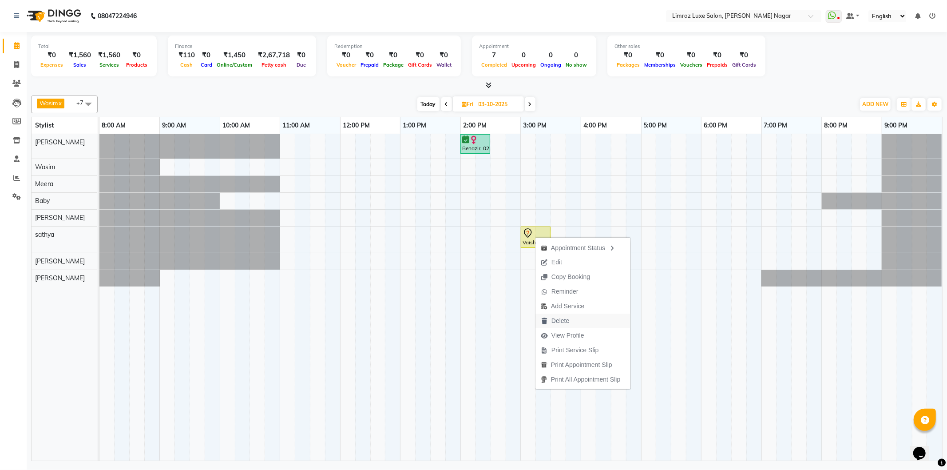
click at [580, 322] on button "Delete" at bounding box center [582, 320] width 95 height 15
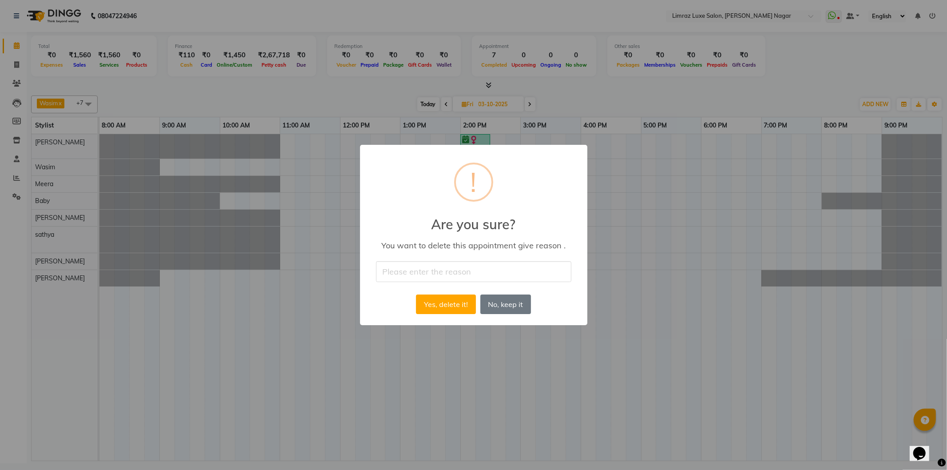
click at [472, 274] on input "text" at bounding box center [473, 271] width 195 height 21
type input "Mistake"
click at [438, 309] on button "Yes, delete it!" at bounding box center [445, 304] width 59 height 20
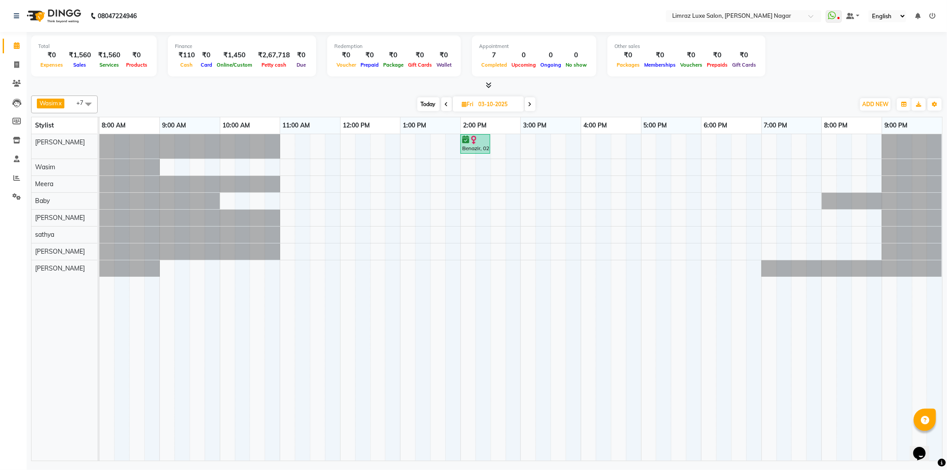
drag, startPoint x: 561, startPoint y: 303, endPoint x: 551, endPoint y: 388, distance: 86.2
drag, startPoint x: 551, startPoint y: 389, endPoint x: 947, endPoint y: -43, distance: 586.0
